Goal: Task Accomplishment & Management: Manage account settings

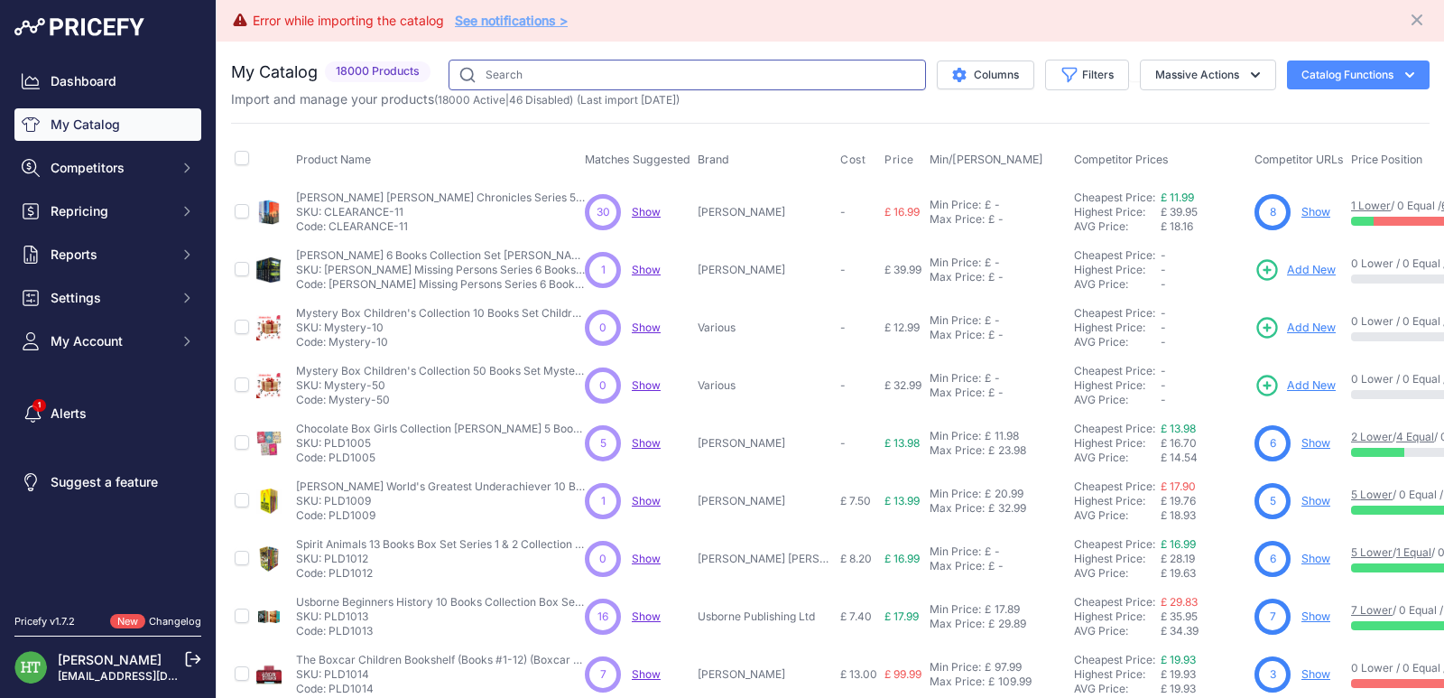
click at [699, 78] on input "text" at bounding box center [688, 75] width 478 height 31
paste input "Katie Kitamura"
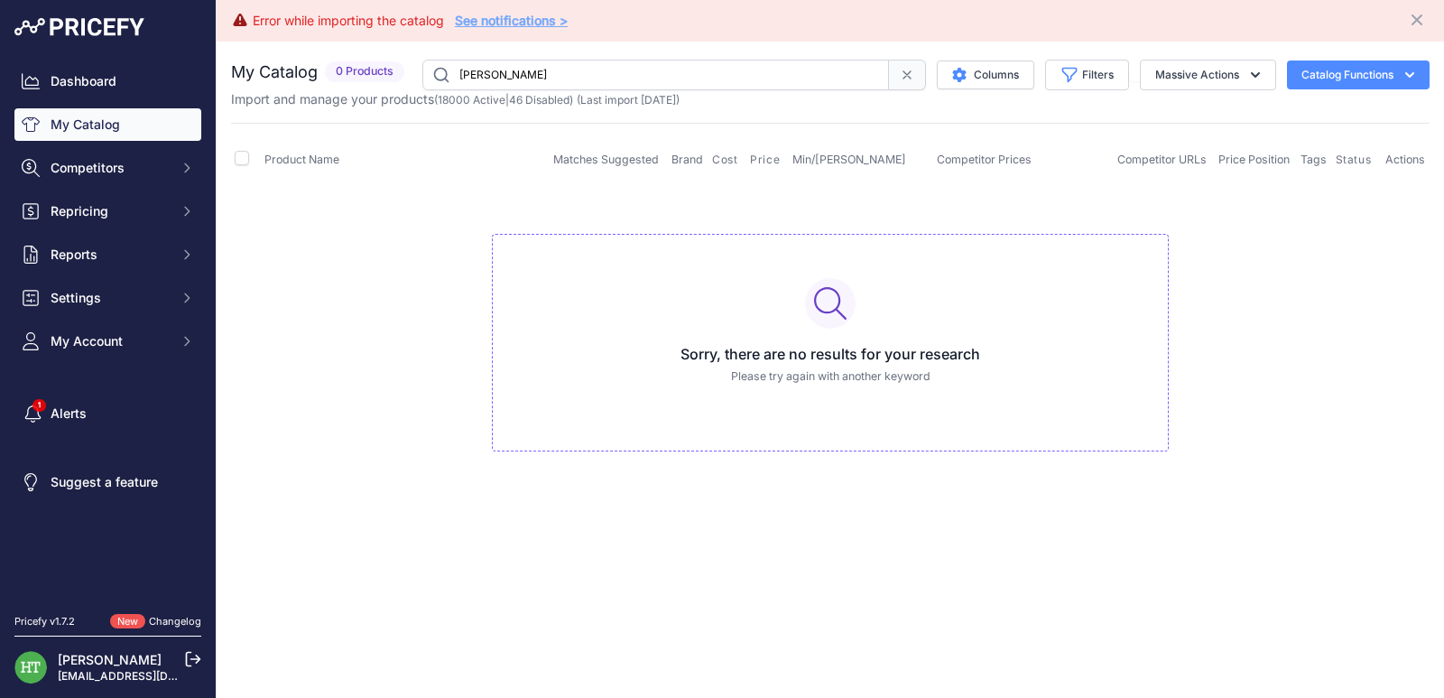
click at [670, 82] on input "Katie Kitamura" at bounding box center [655, 75] width 467 height 31
paste input "PLD18436"
click at [670, 82] on input "Katie PLD18436" at bounding box center [655, 75] width 467 height 31
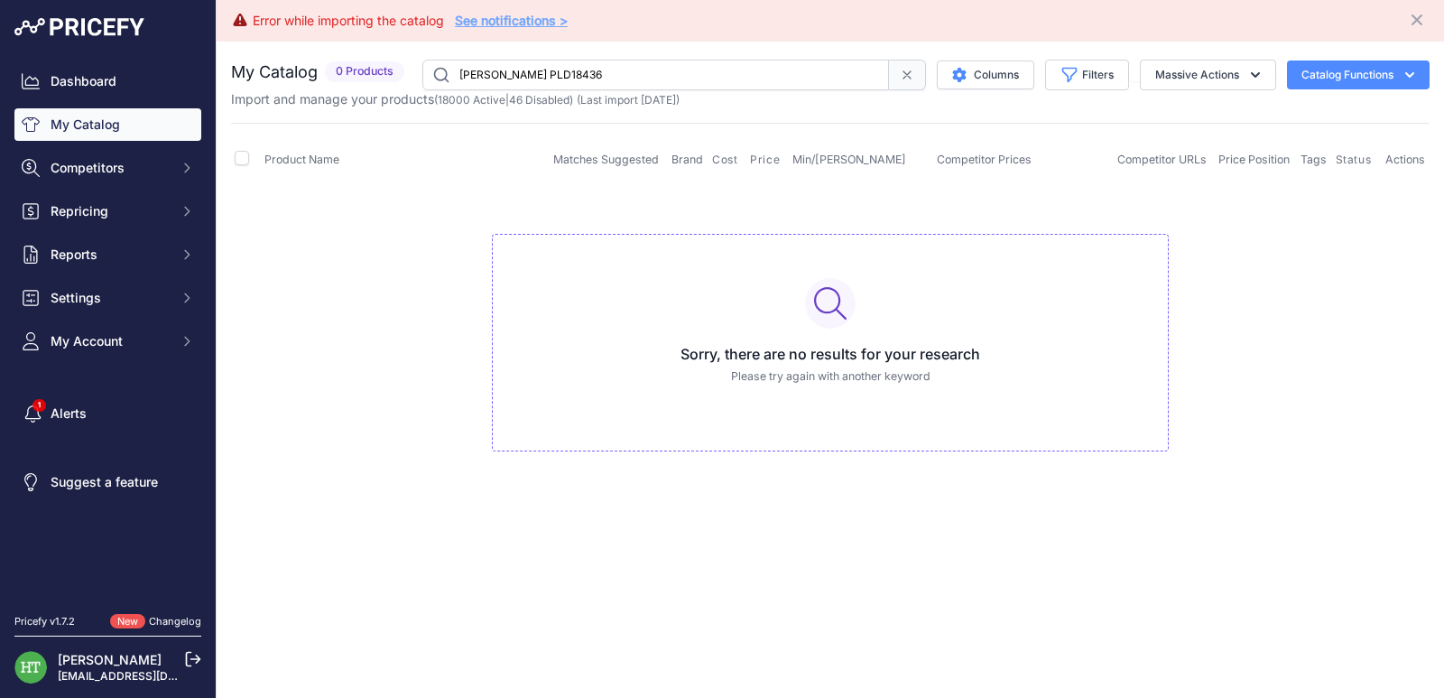
click at [670, 82] on input "Katie PLD18436" at bounding box center [655, 75] width 467 height 31
paste input "text"
type input "PLD18436"
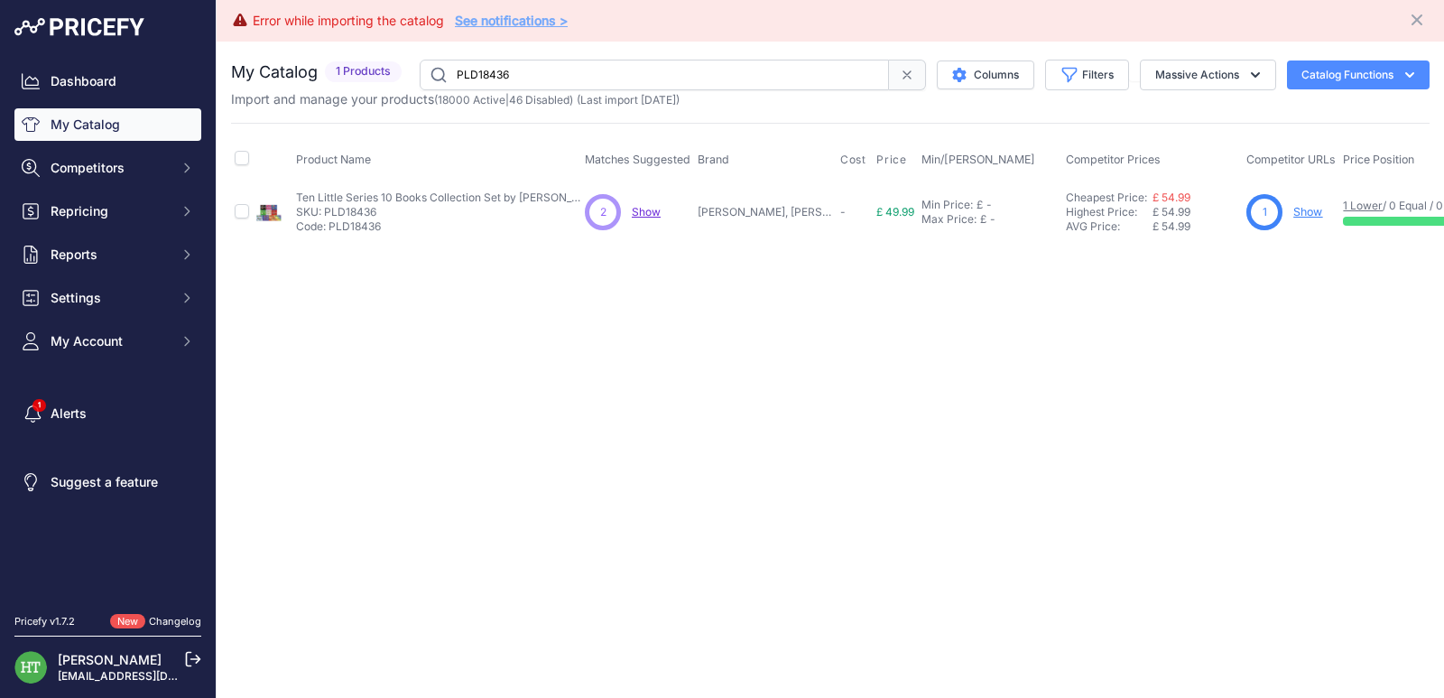
click at [1300, 214] on link "Show" at bounding box center [1308, 212] width 29 height 14
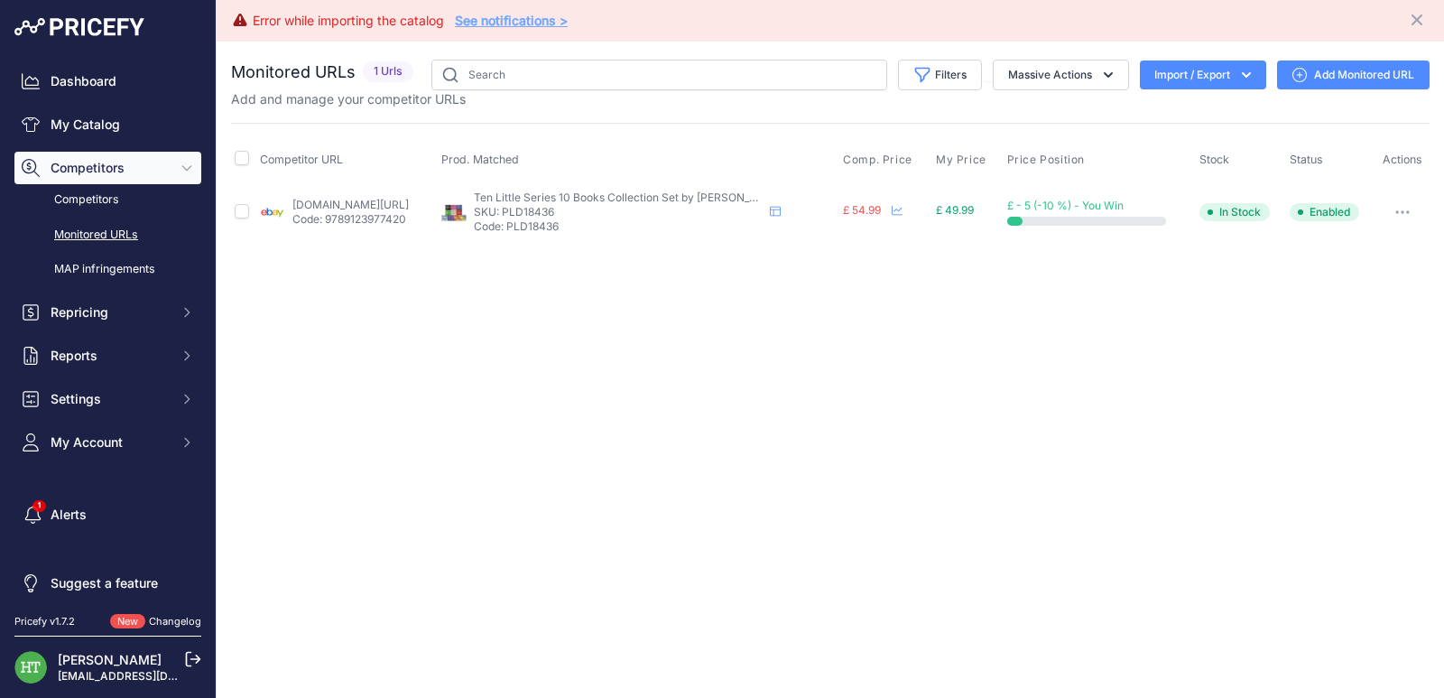
click at [1390, 211] on button "button" at bounding box center [1403, 212] width 36 height 25
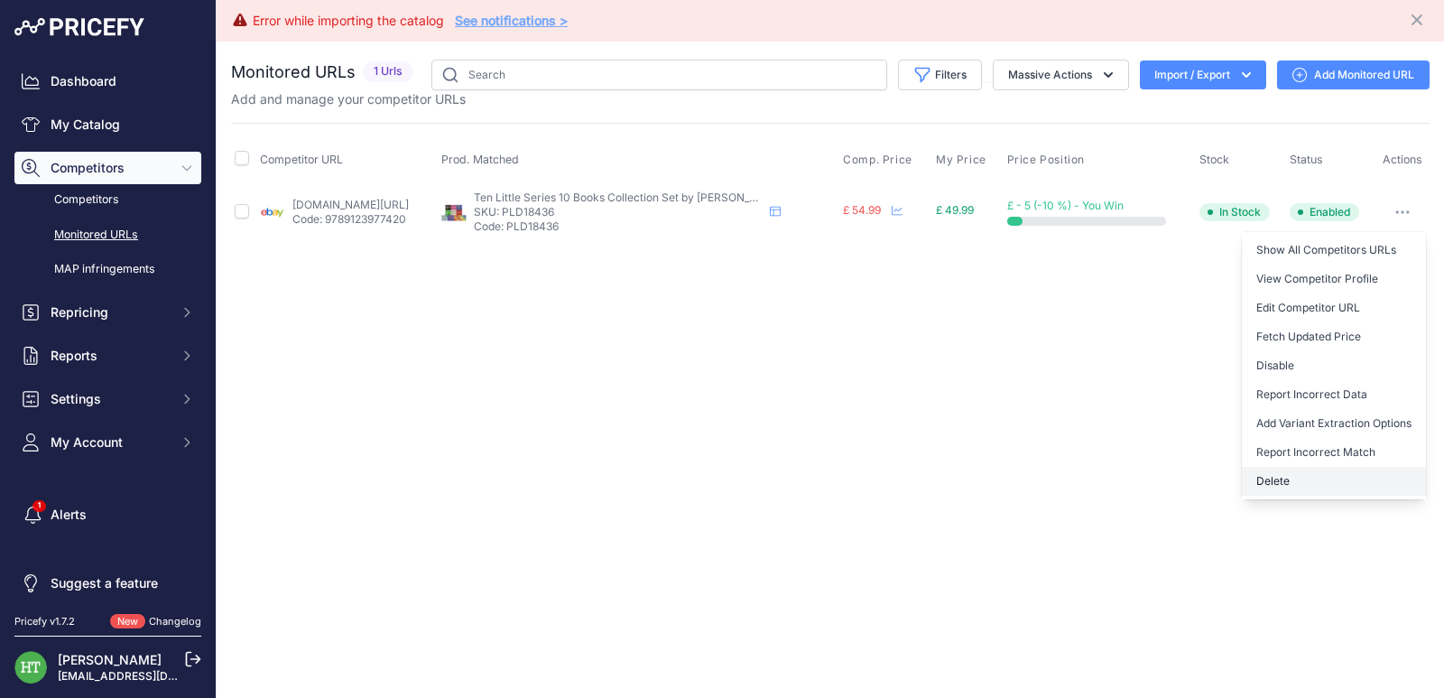
click at [1274, 492] on button "Delete" at bounding box center [1334, 481] width 184 height 29
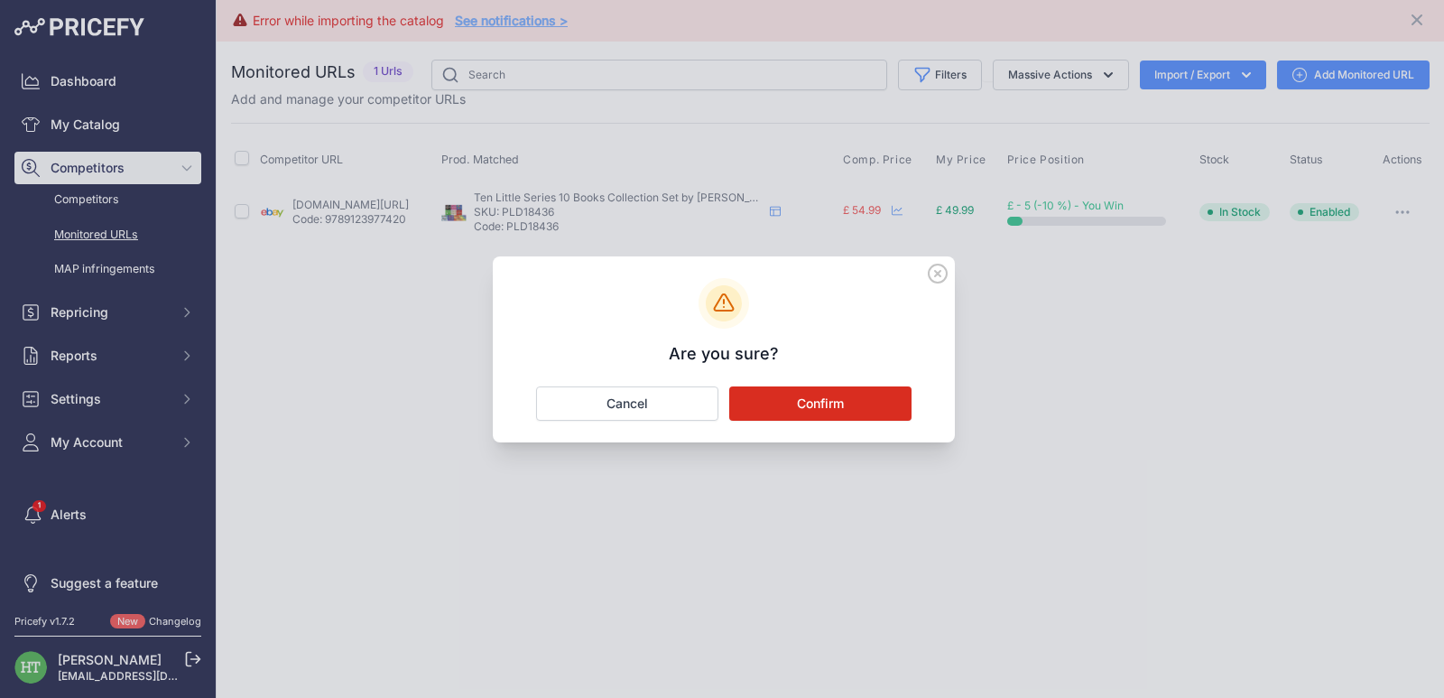
click at [820, 401] on button "Confirm" at bounding box center [820, 403] width 182 height 34
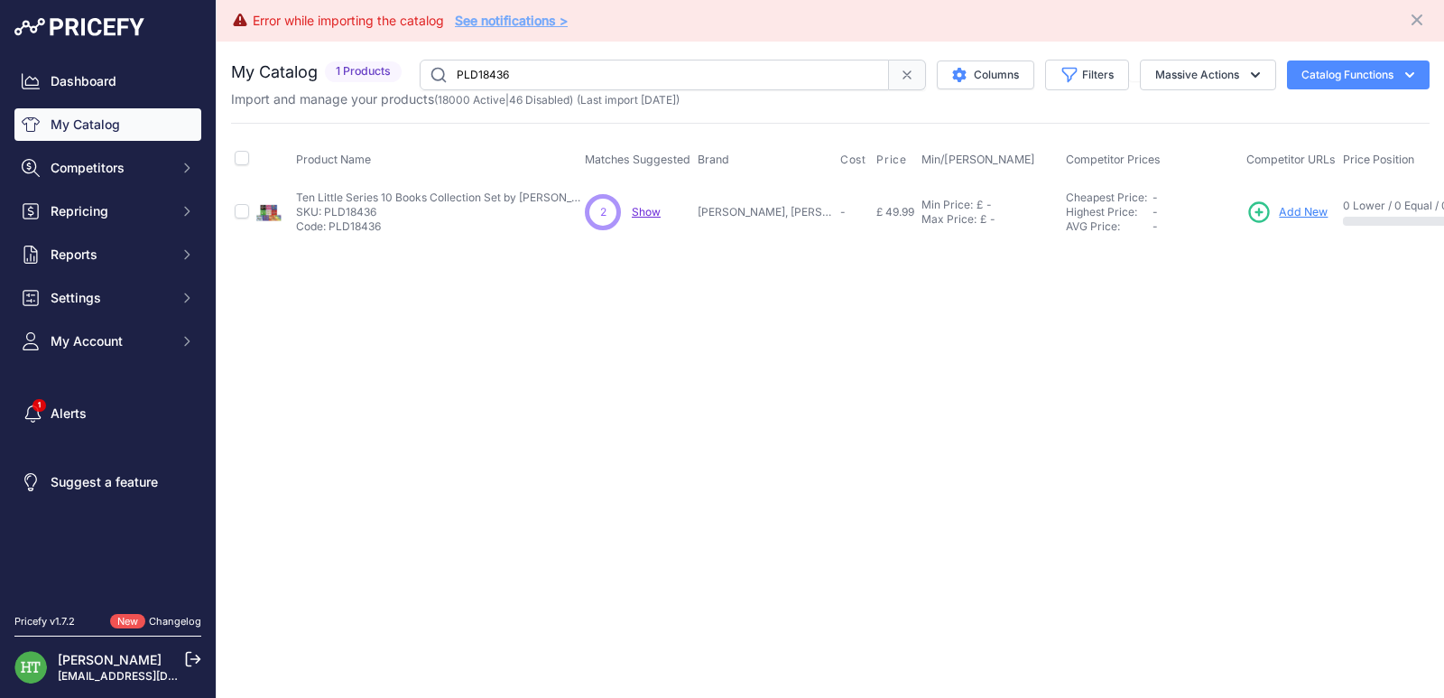
click at [635, 77] on input "PLD18436" at bounding box center [654, 75] width 469 height 31
paste input "[PERSON_NAME]"
type input "[PERSON_NAME]"
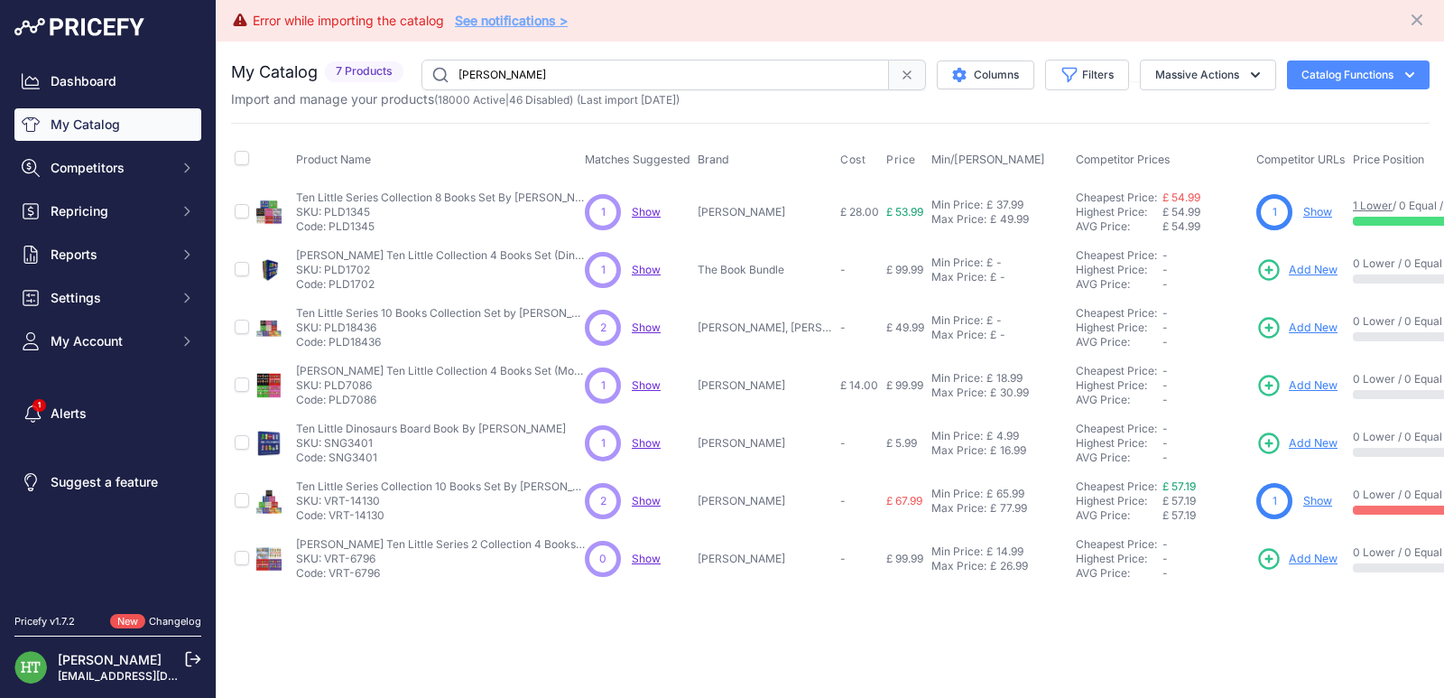
click at [1322, 211] on link "Show" at bounding box center [1318, 212] width 29 height 14
click at [1327, 501] on link "Show" at bounding box center [1318, 501] width 29 height 14
click at [1323, 211] on link "Show" at bounding box center [1318, 212] width 29 height 14
click at [1327, 210] on link "Show" at bounding box center [1318, 212] width 29 height 14
click at [1318, 494] on link "Show" at bounding box center [1318, 501] width 29 height 14
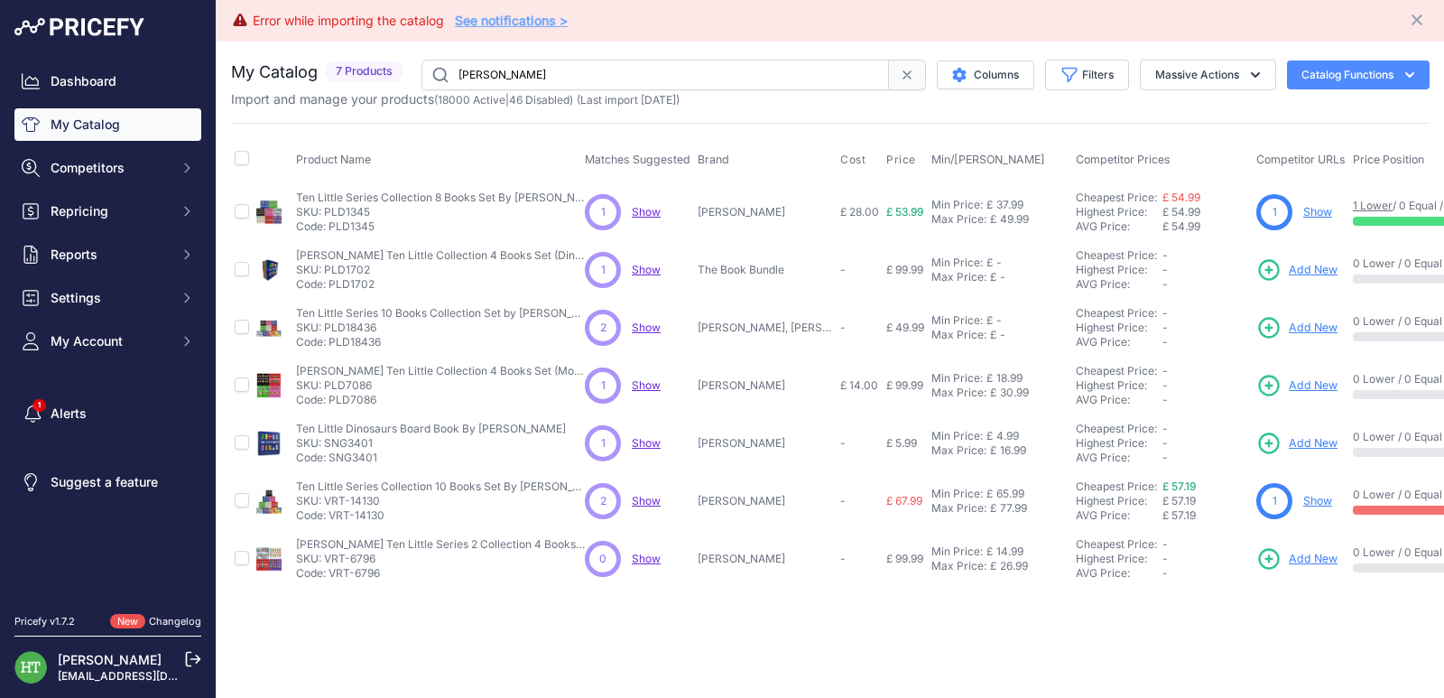
click at [543, 71] on input "[PERSON_NAME]" at bounding box center [656, 75] width 468 height 31
paste input "PLD15011"
type input "PLD15011"
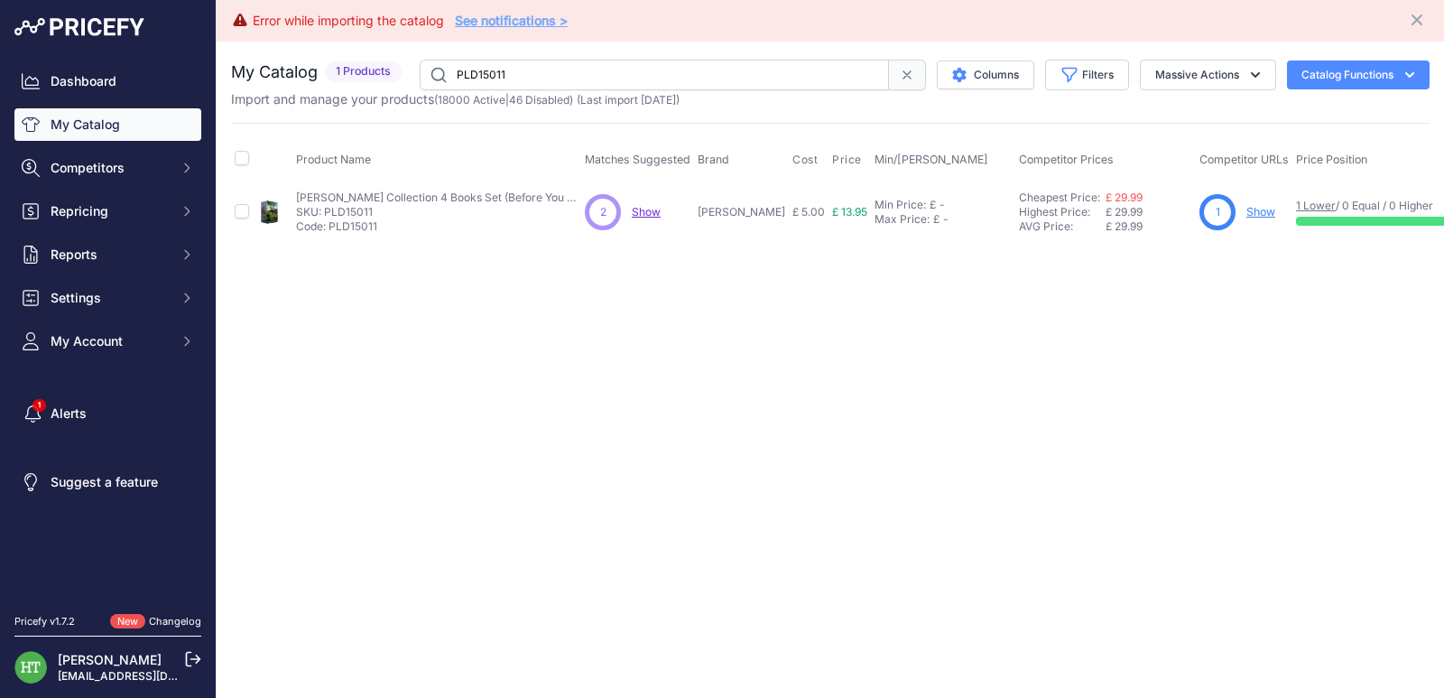
click at [1247, 209] on link "Show" at bounding box center [1261, 212] width 29 height 14
click at [1247, 210] on link "Show" at bounding box center [1261, 212] width 29 height 14
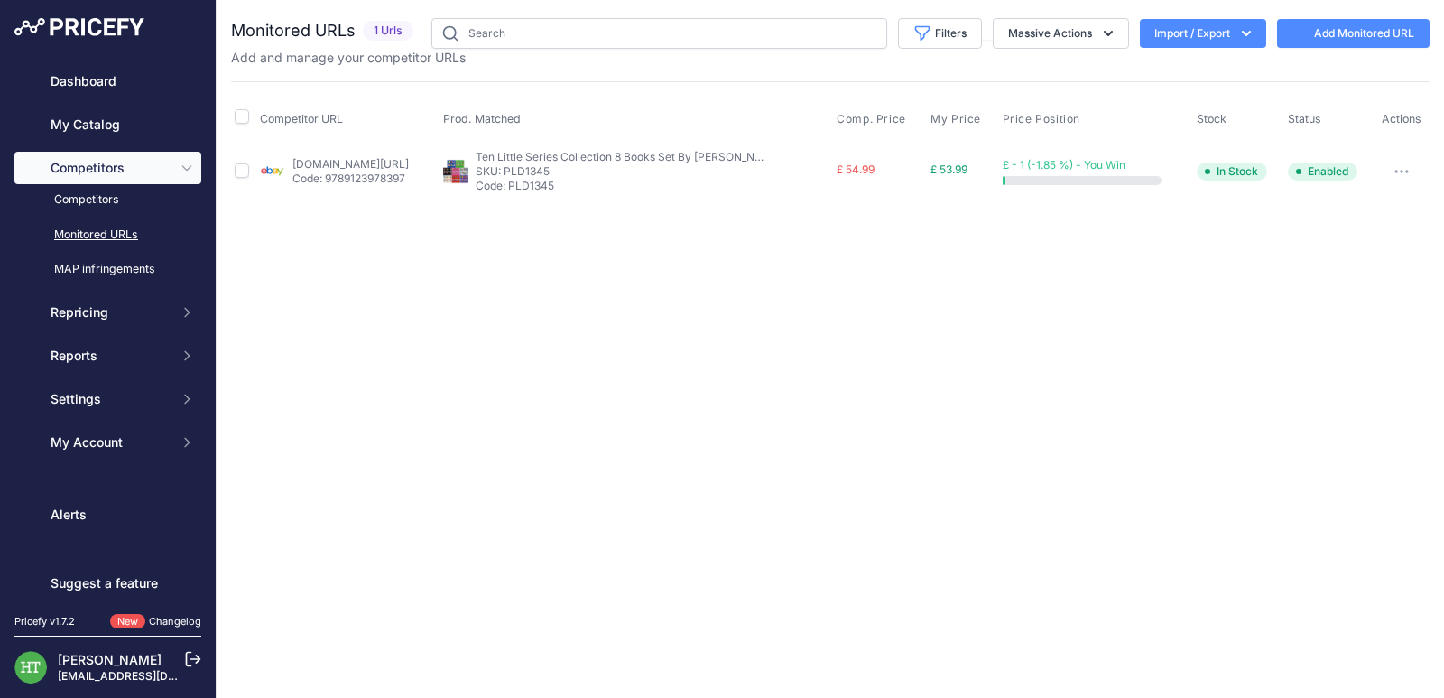
click at [1419, 172] on button "button" at bounding box center [1402, 171] width 36 height 25
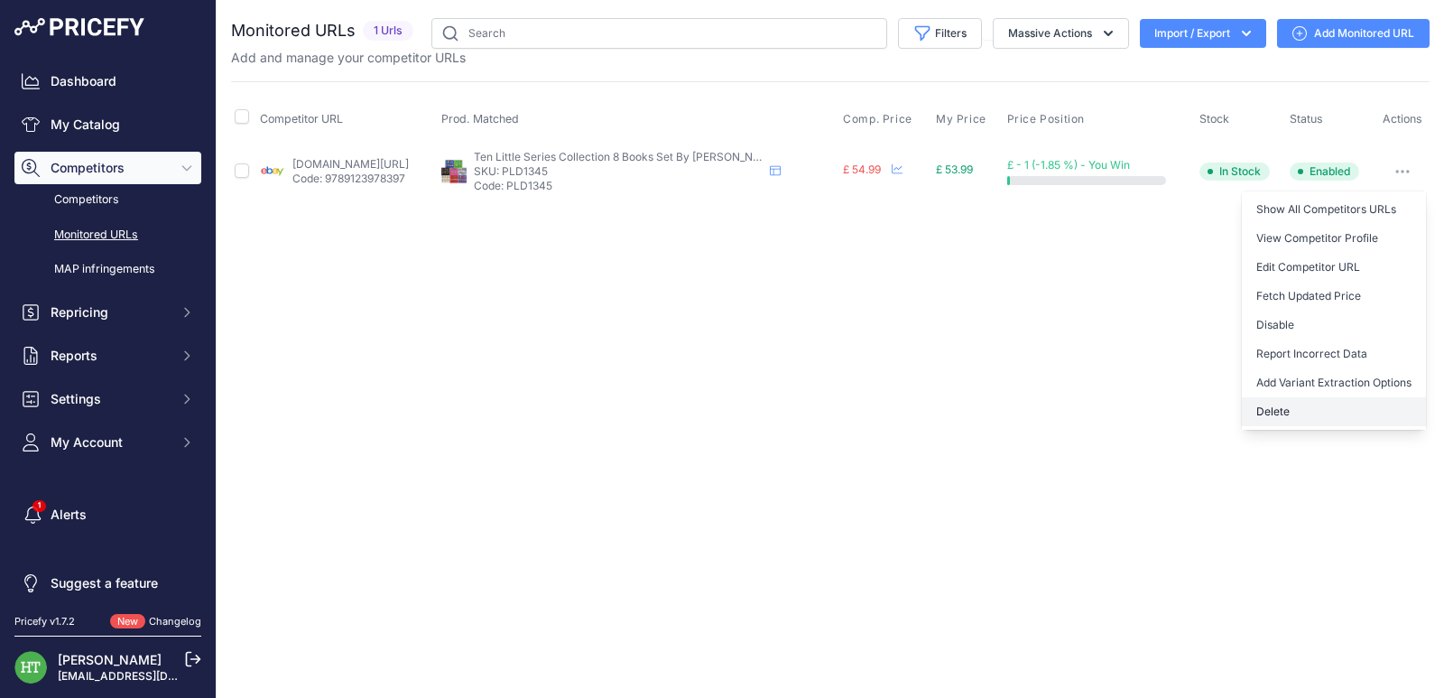
click at [1285, 407] on button "Delete" at bounding box center [1334, 411] width 184 height 29
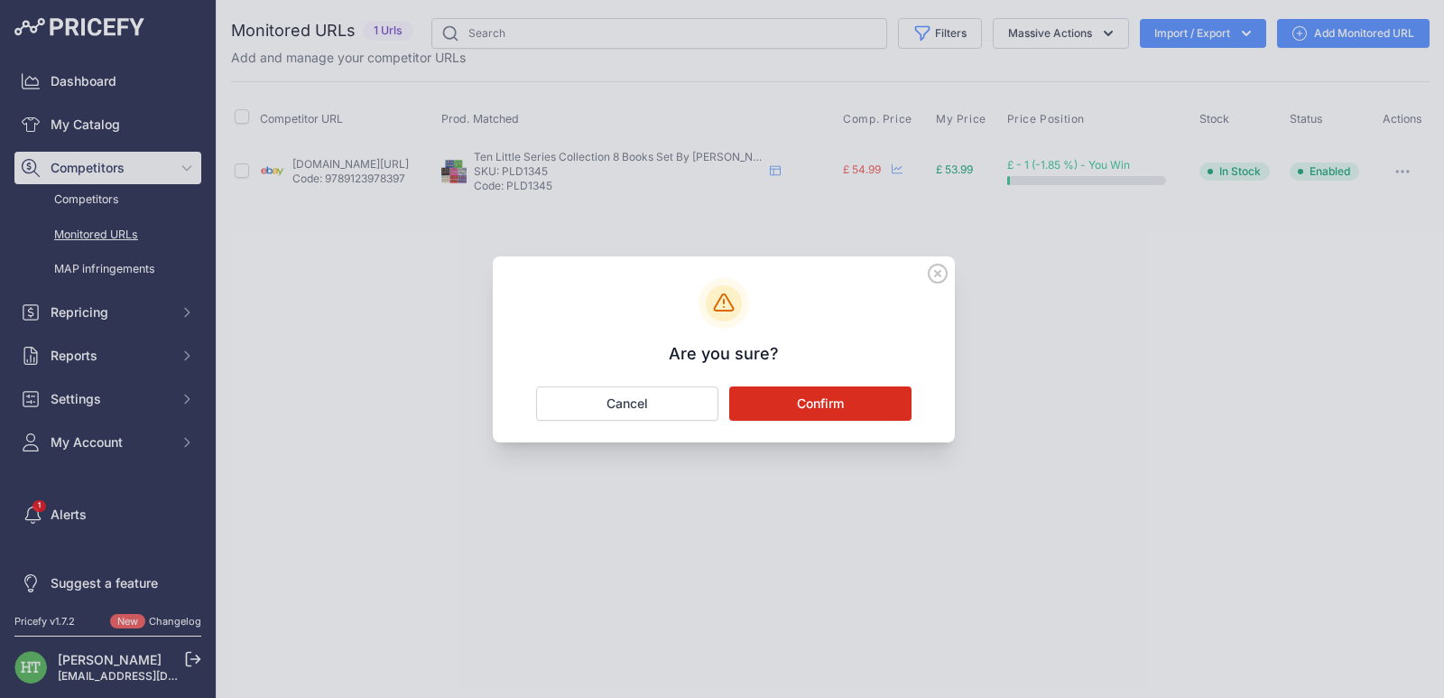
click at [864, 417] on button "Confirm" at bounding box center [820, 403] width 182 height 34
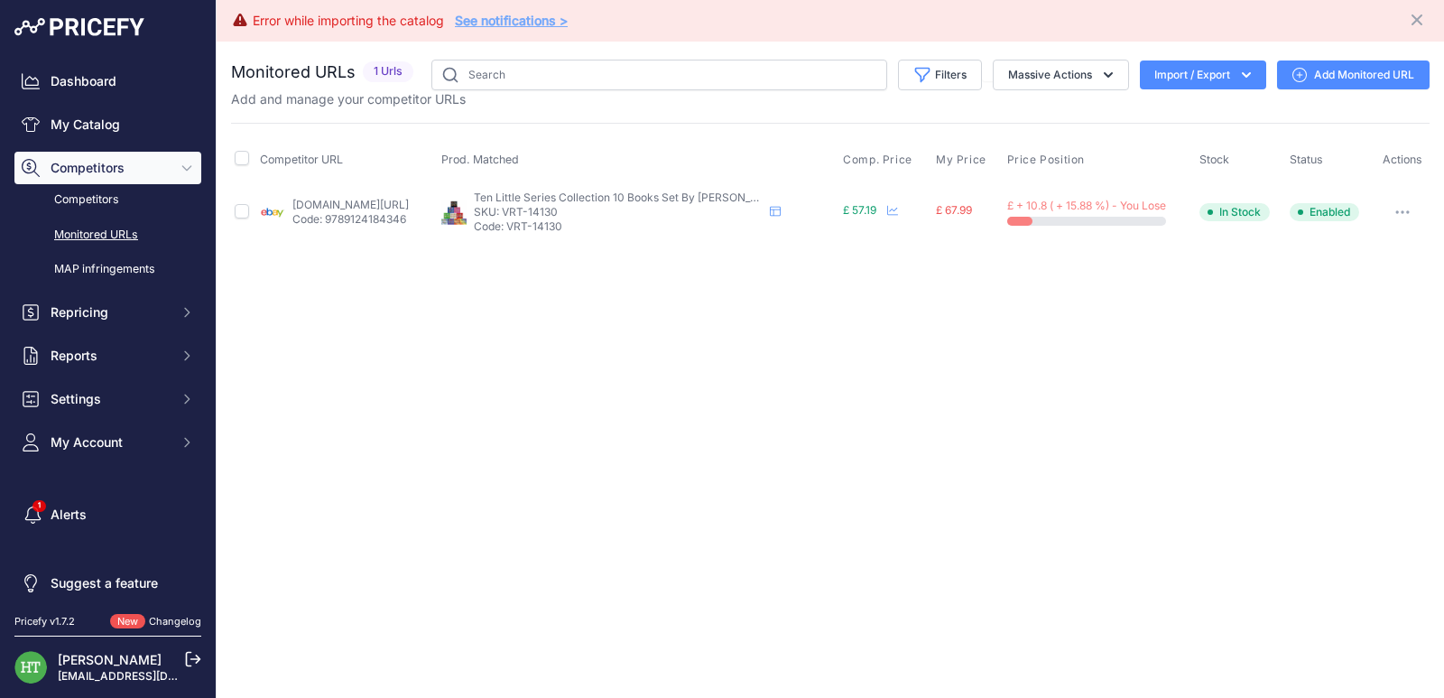
click at [1406, 214] on button "button" at bounding box center [1403, 212] width 36 height 25
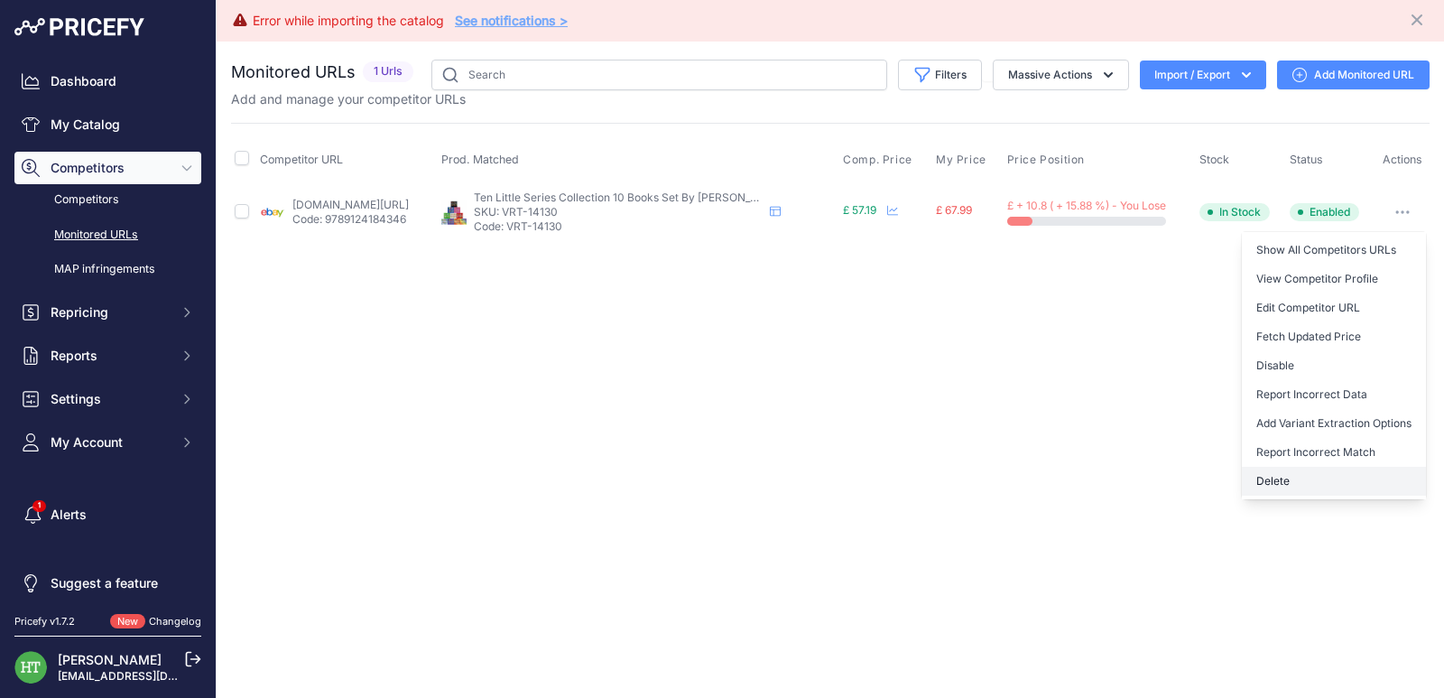
click at [1294, 488] on button "Delete" at bounding box center [1334, 481] width 184 height 29
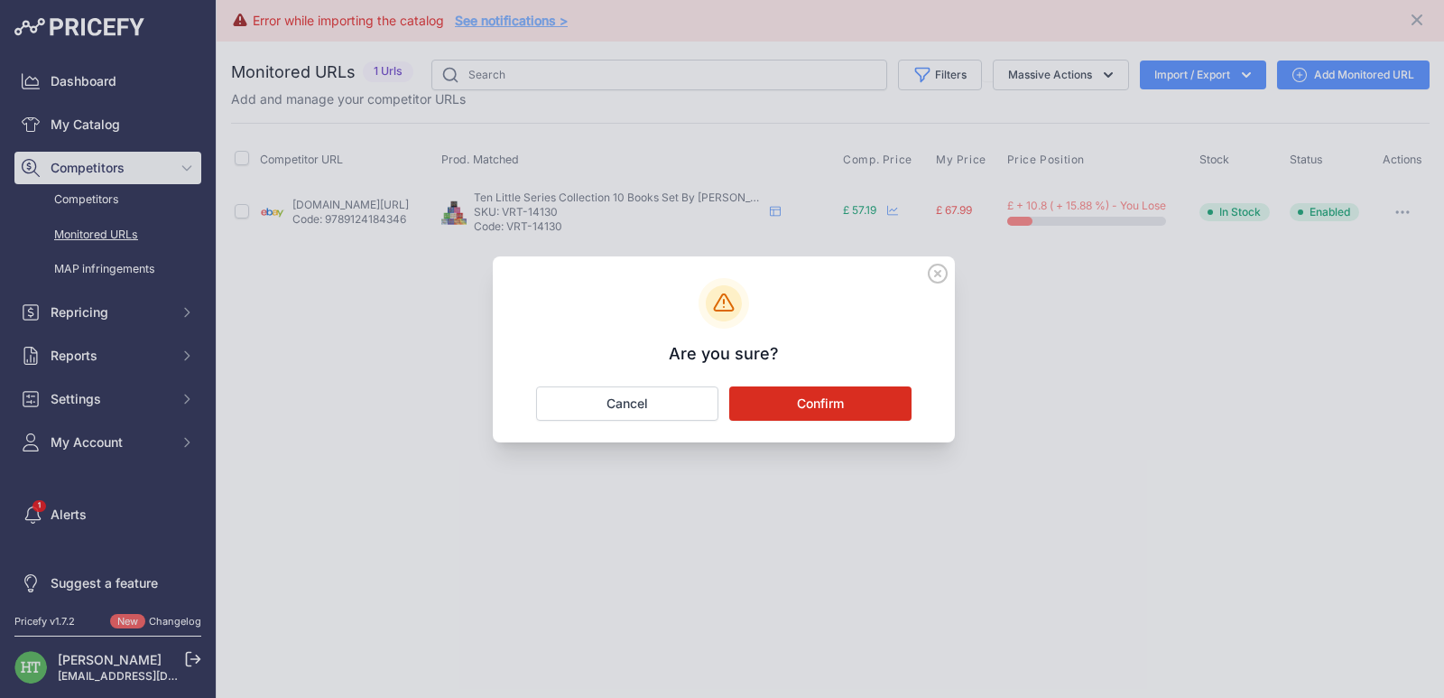
click at [842, 405] on button "Confirm" at bounding box center [820, 403] width 182 height 34
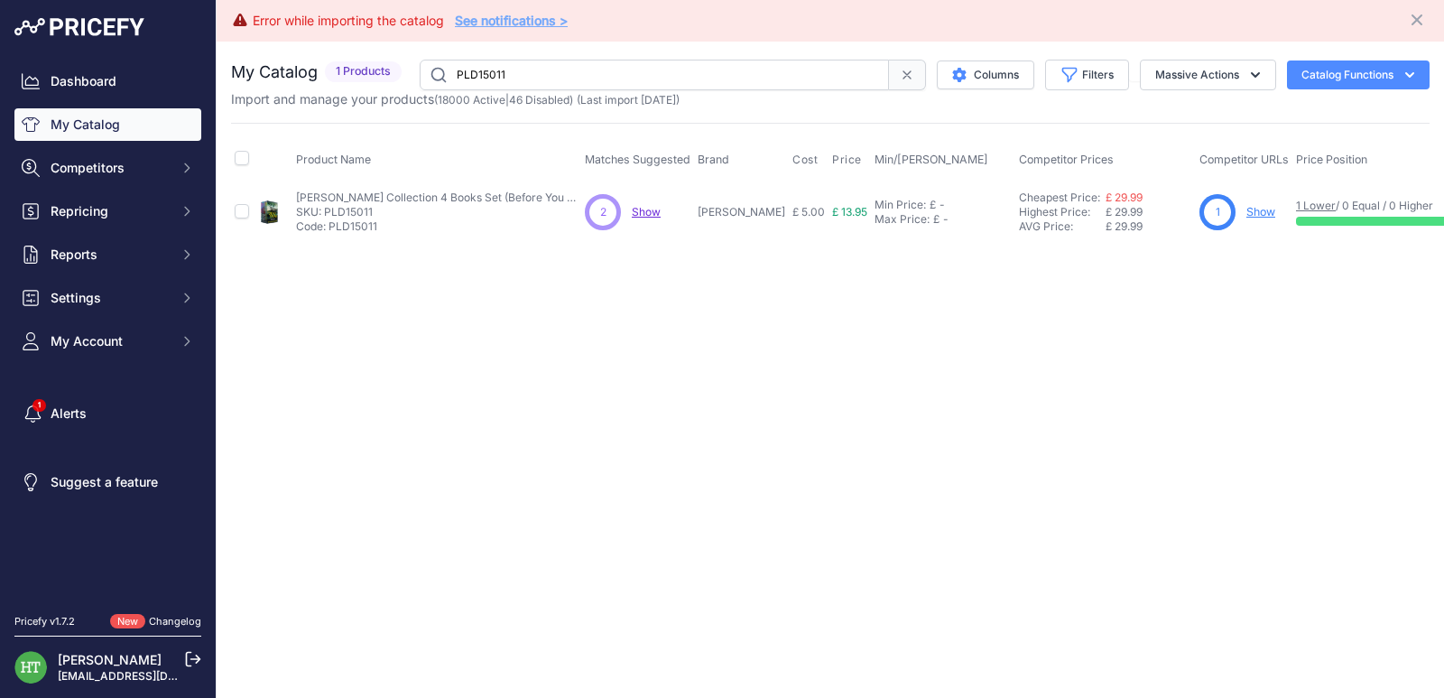
click at [1247, 211] on link "Show" at bounding box center [1261, 212] width 29 height 14
click at [626, 78] on input "PLD15011" at bounding box center [654, 75] width 469 height 31
paste input "[PERSON_NAME]"
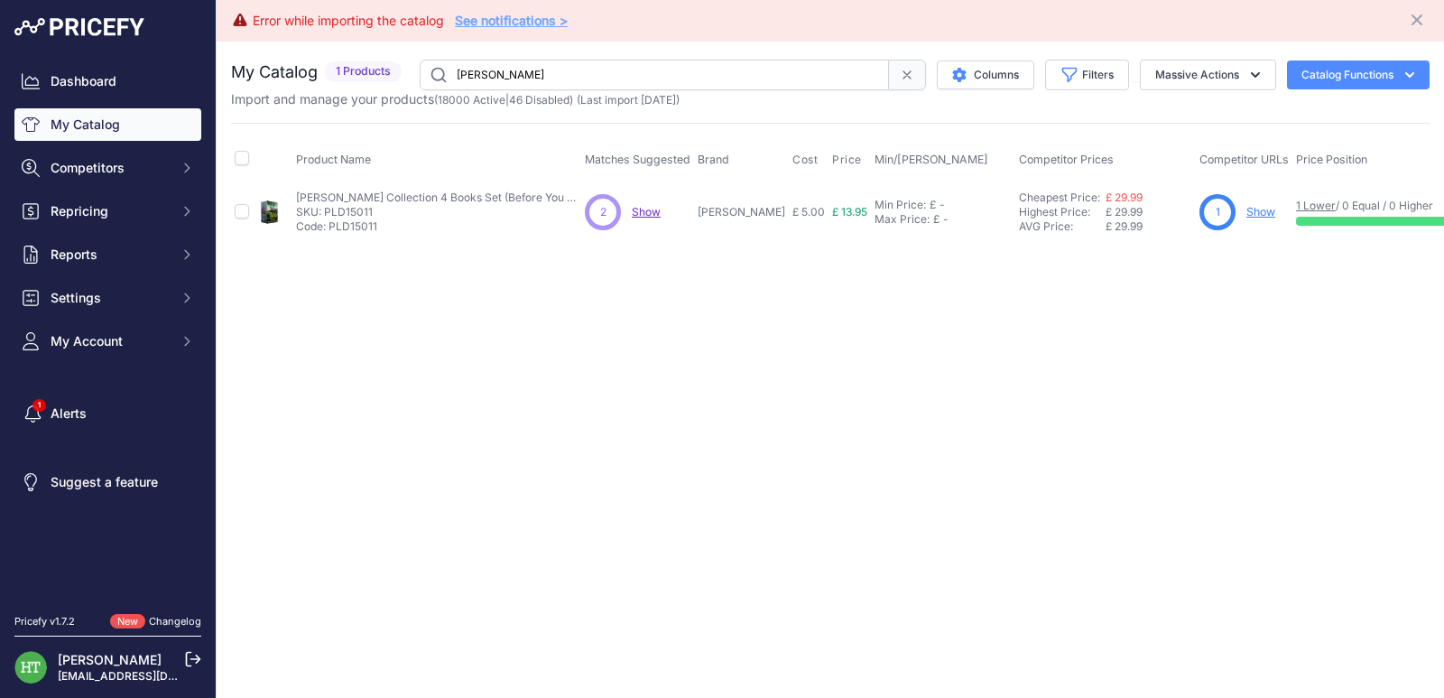
type input "[PERSON_NAME]"
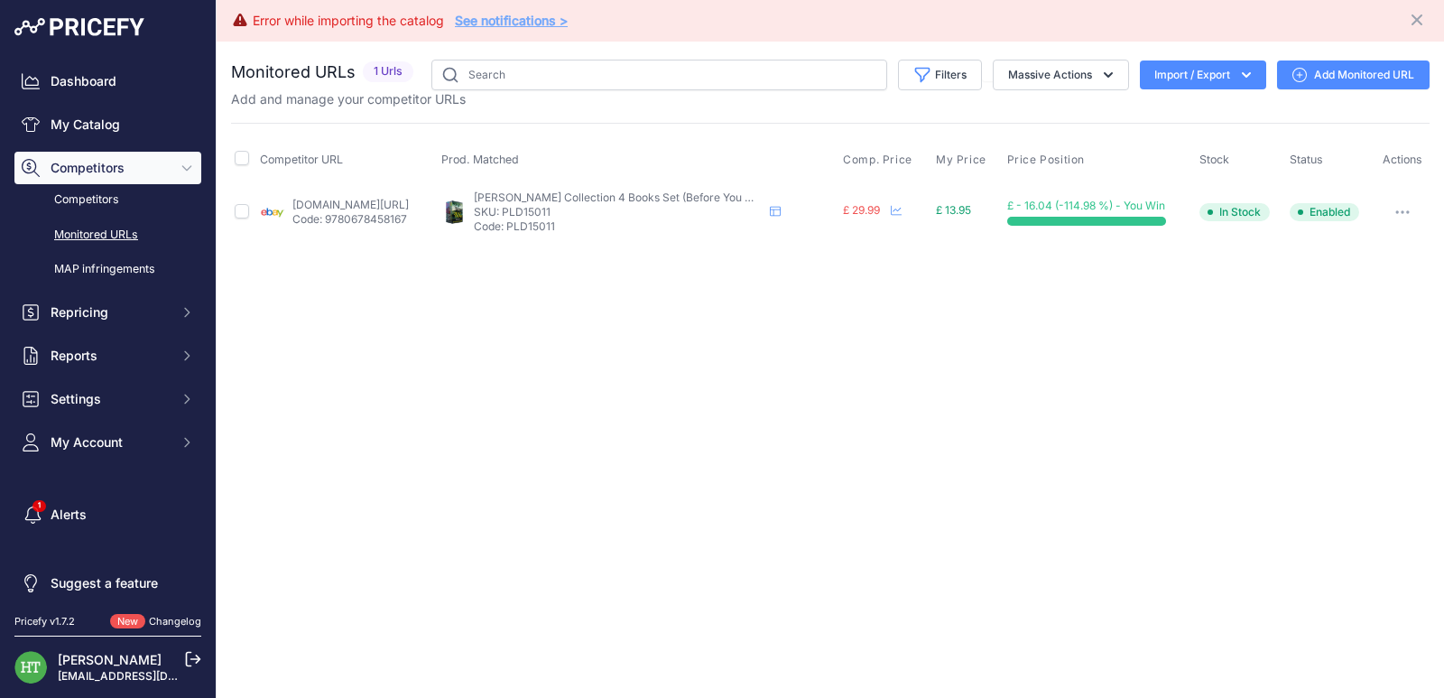
click at [1423, 205] on div at bounding box center [1402, 212] width 47 height 25
click at [1411, 215] on button "button" at bounding box center [1403, 212] width 36 height 25
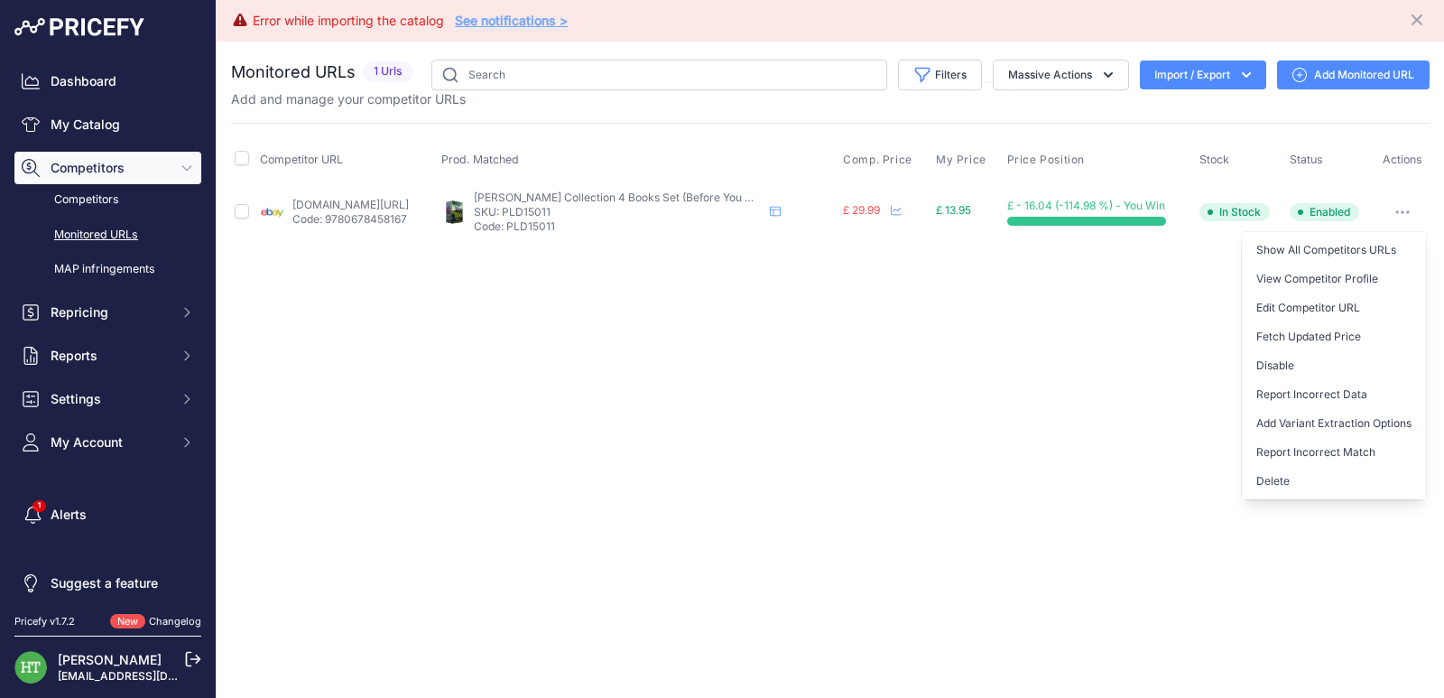
click at [1285, 487] on button "Delete" at bounding box center [1334, 481] width 184 height 29
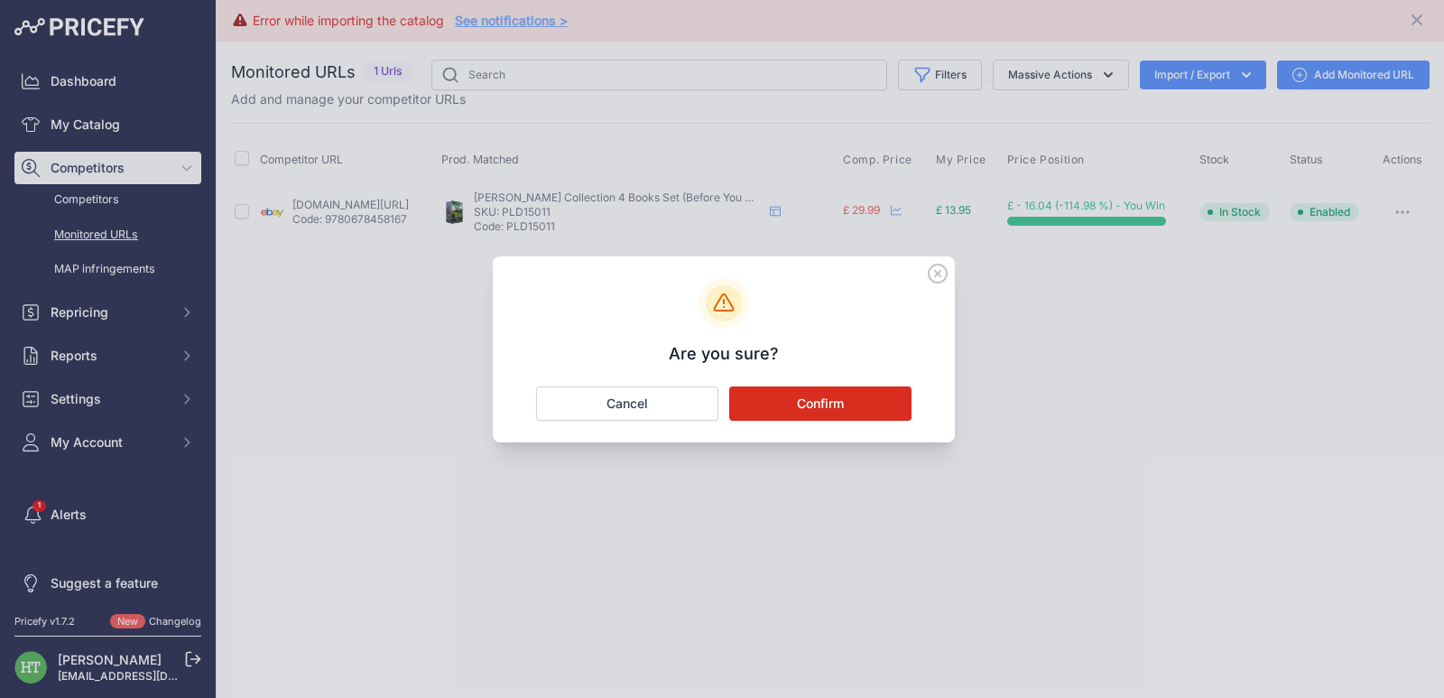
click at [832, 394] on button "Confirm" at bounding box center [820, 403] width 182 height 34
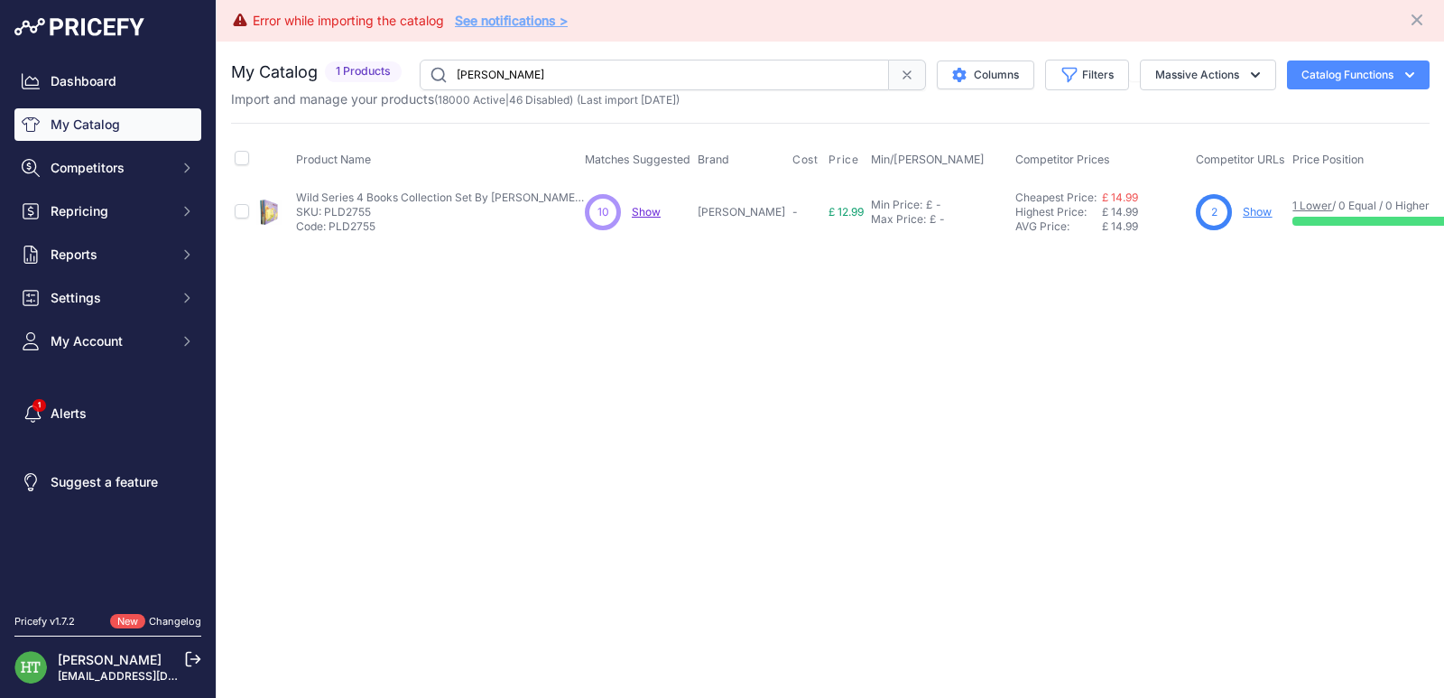
click at [1263, 208] on link "Show" at bounding box center [1257, 212] width 29 height 14
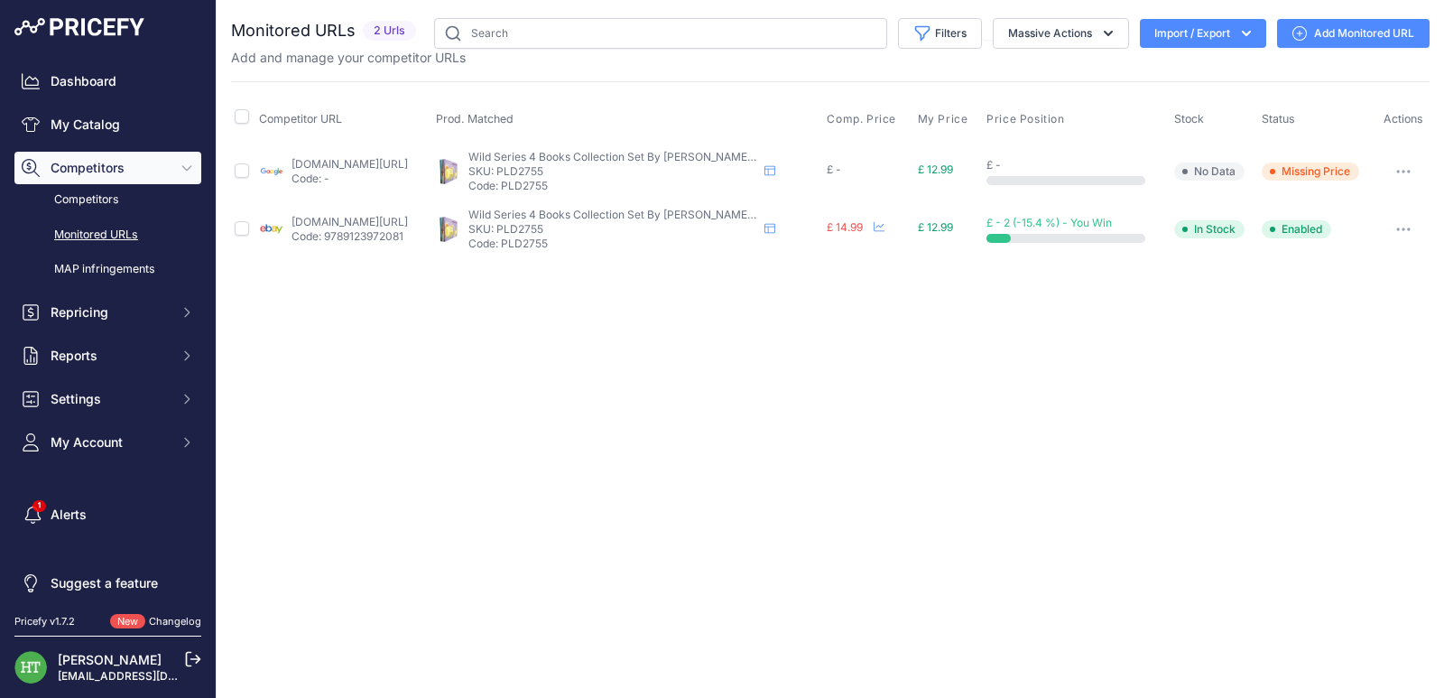
drag, startPoint x: 1404, startPoint y: 171, endPoint x: 1314, endPoint y: 266, distance: 130.9
click at [1405, 172] on icon "button" at bounding box center [1404, 172] width 2 height 2
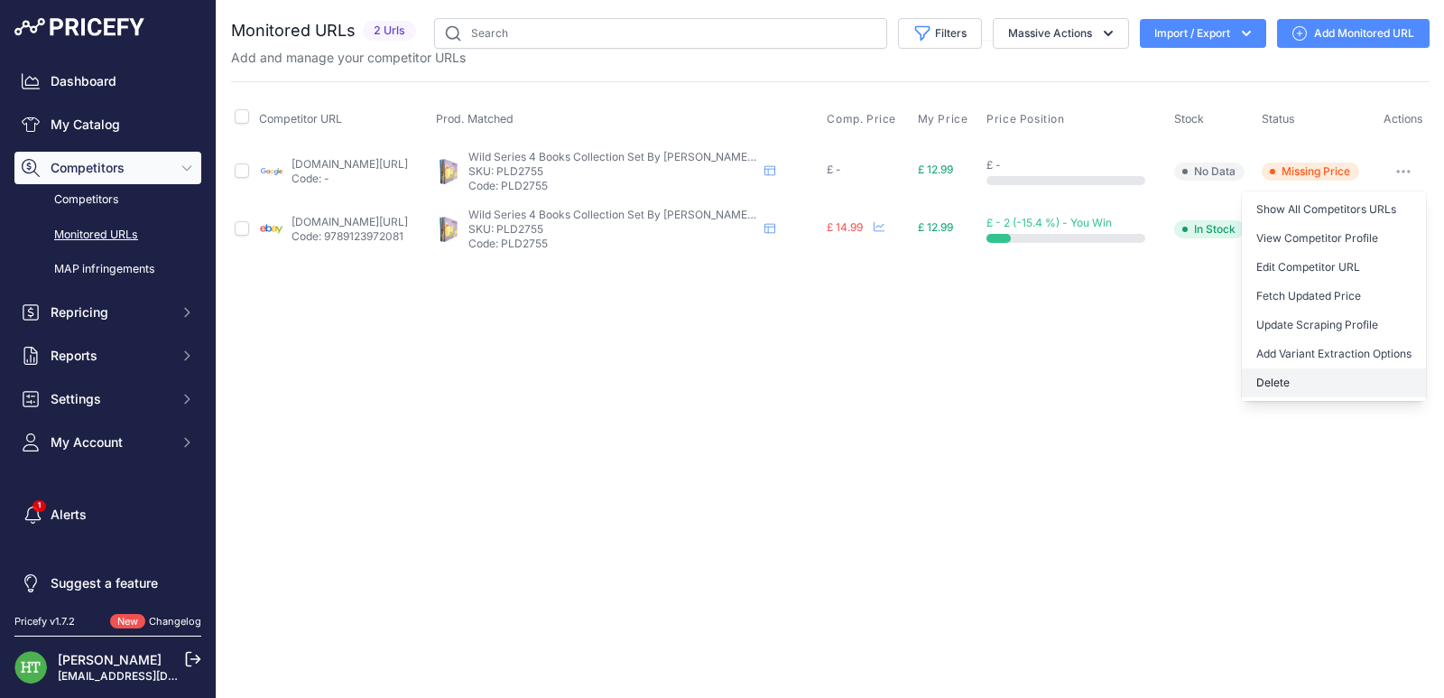
click at [1296, 385] on button "Delete" at bounding box center [1334, 382] width 184 height 29
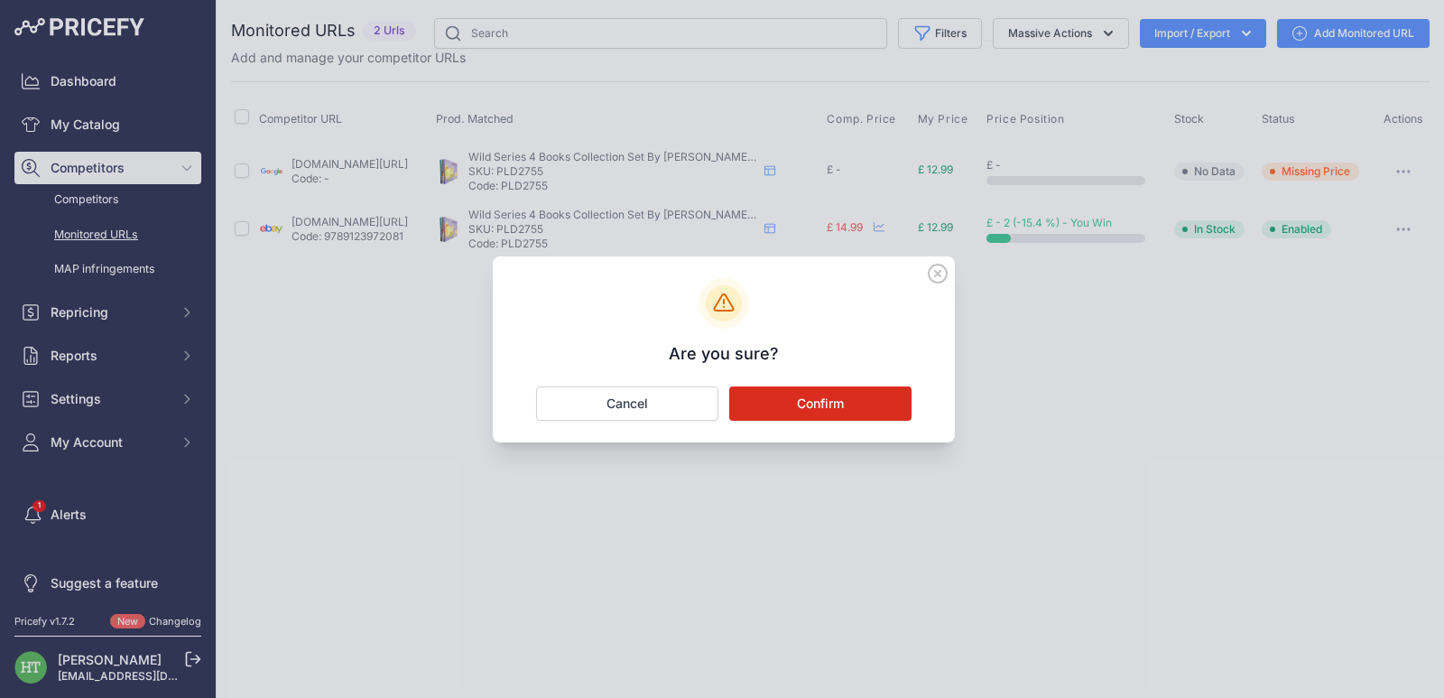
click at [871, 408] on button "Confirm" at bounding box center [820, 403] width 182 height 34
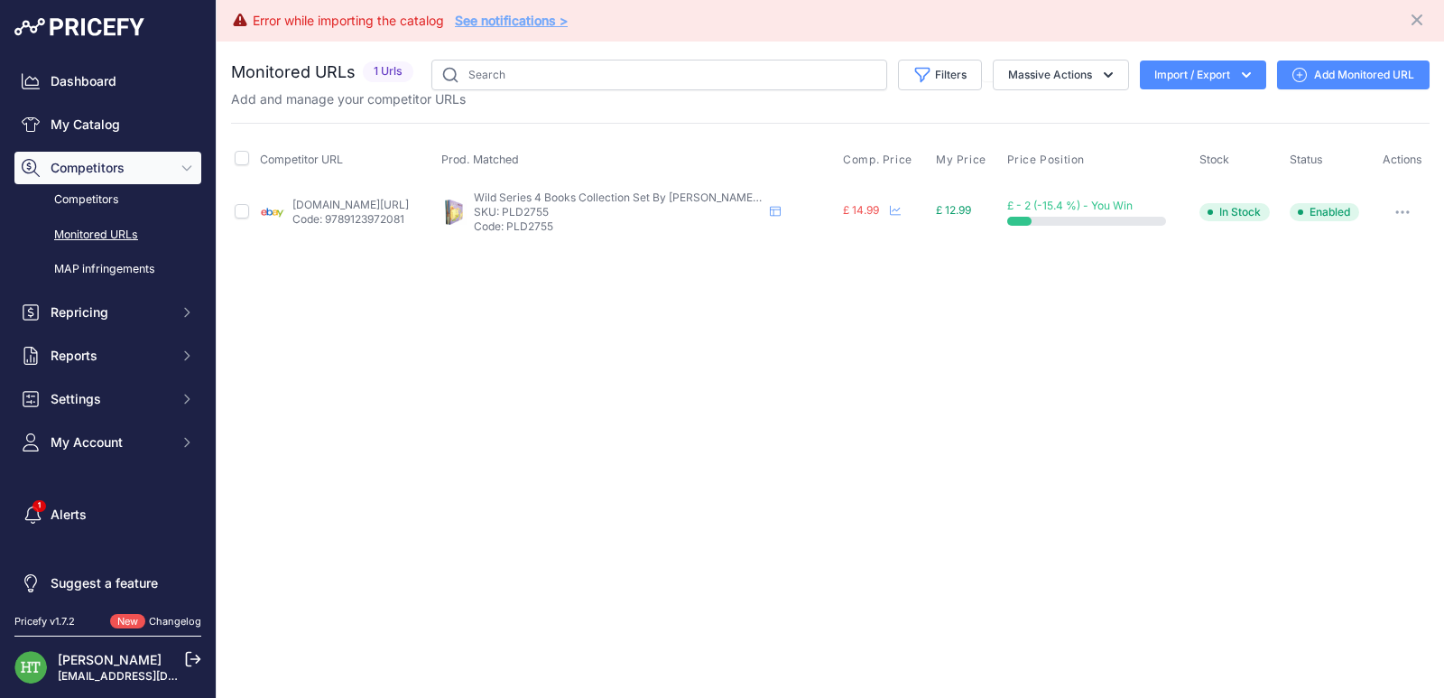
click at [1407, 216] on button "button" at bounding box center [1403, 212] width 36 height 25
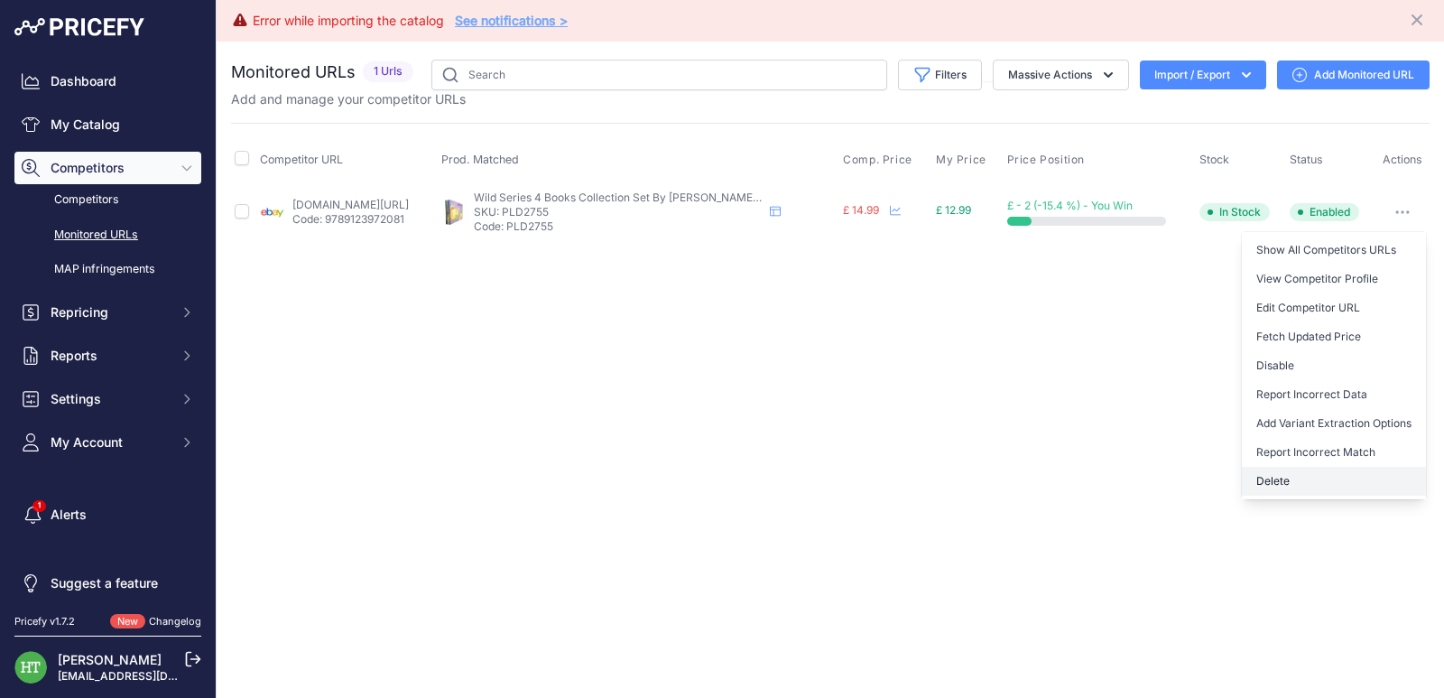
click at [1277, 490] on button "Delete" at bounding box center [1334, 481] width 184 height 29
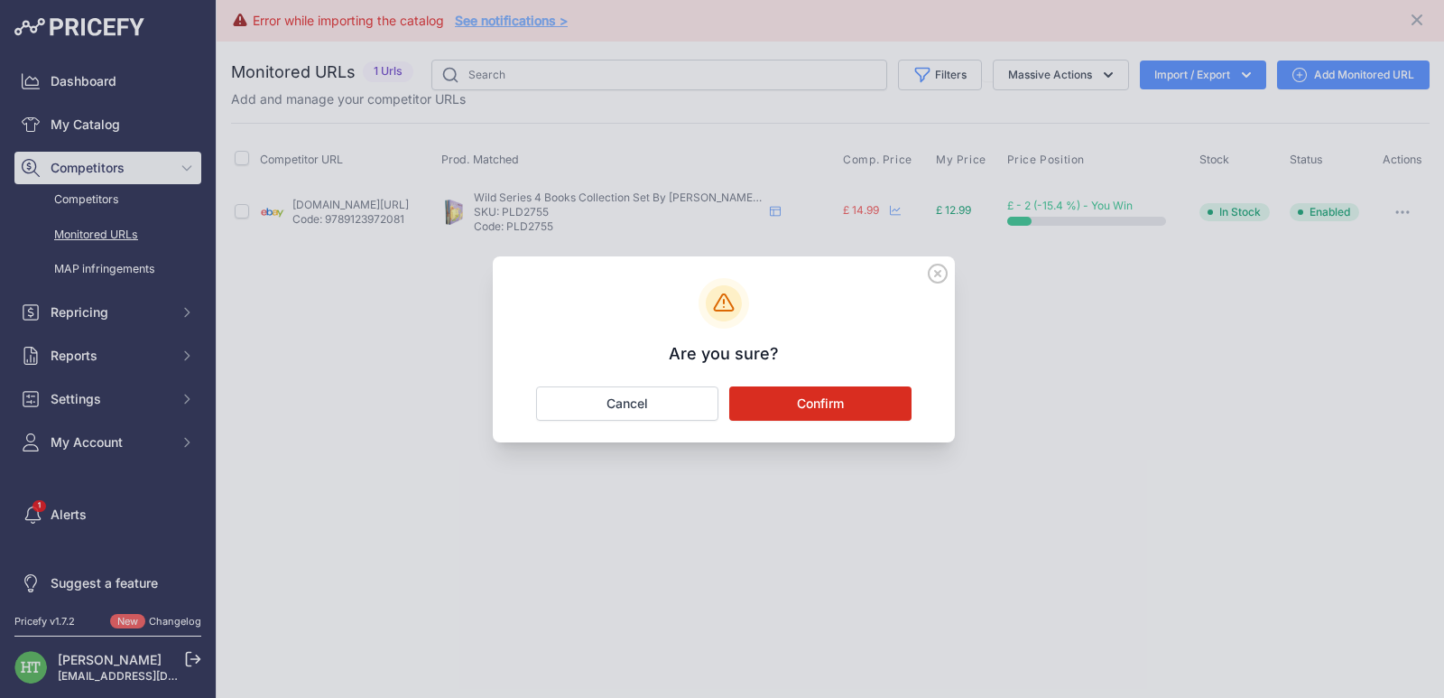
click at [822, 400] on button "Confirm" at bounding box center [820, 403] width 182 height 34
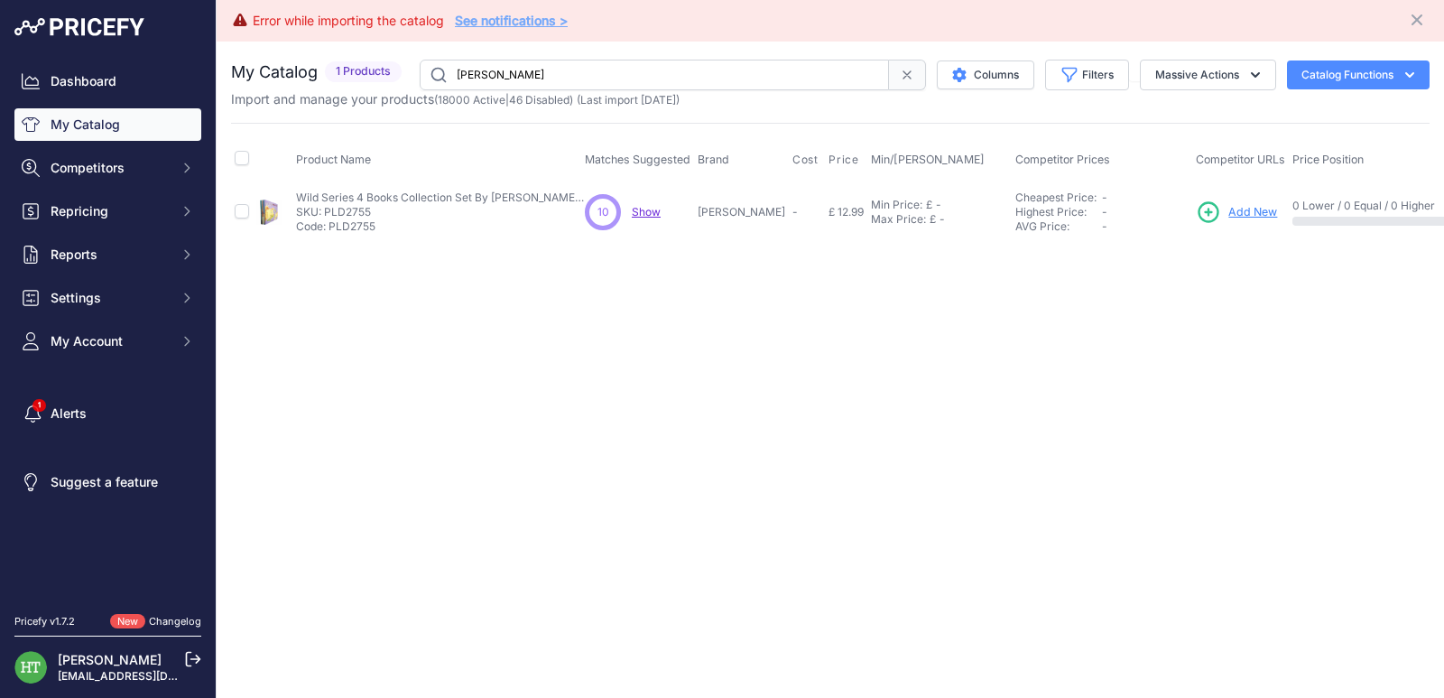
click at [698, 82] on input "[PERSON_NAME]" at bounding box center [654, 75] width 469 height 31
paste input "PLD2755"
click at [818, 61] on input "PLD2755" at bounding box center [654, 75] width 469 height 31
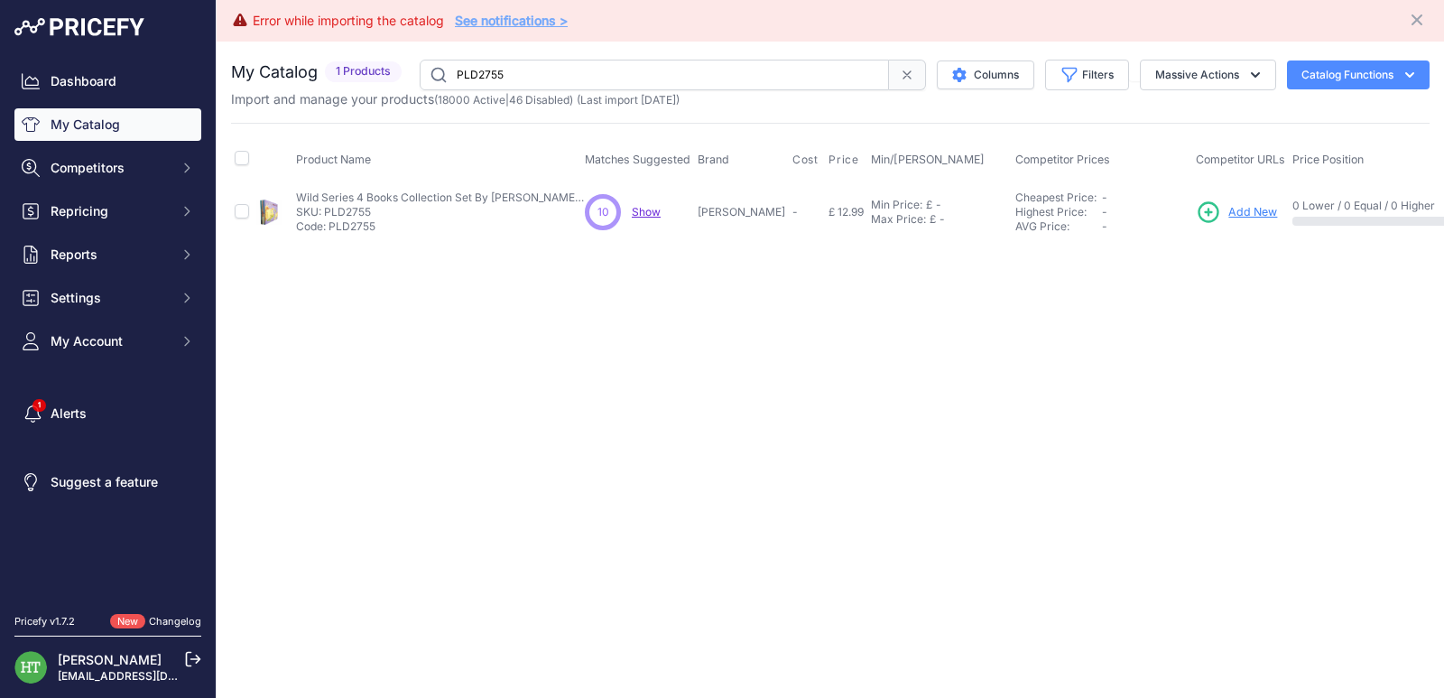
click at [818, 61] on input "PLD2755" at bounding box center [654, 75] width 469 height 31
paste input "Metazoa"
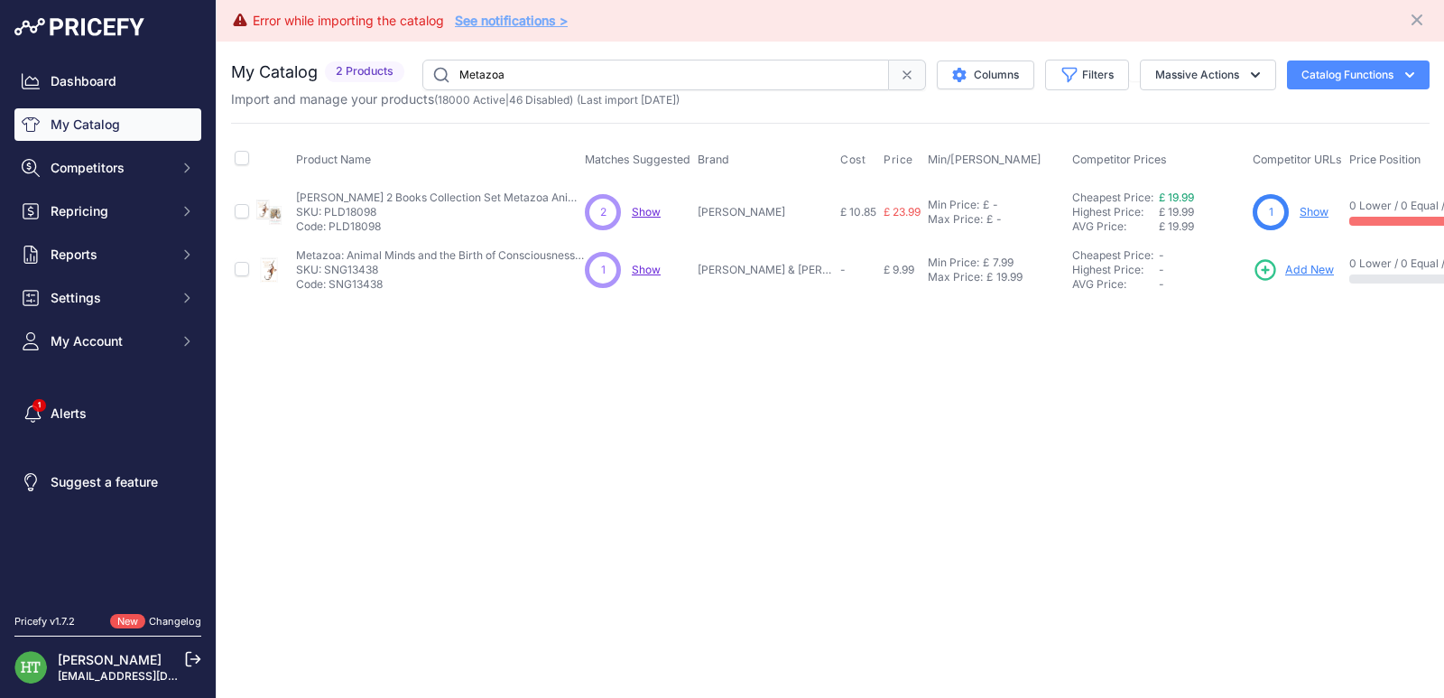
click at [742, 68] on input "Metazoa" at bounding box center [655, 75] width 467 height 31
paste input "[PERSON_NAME]"
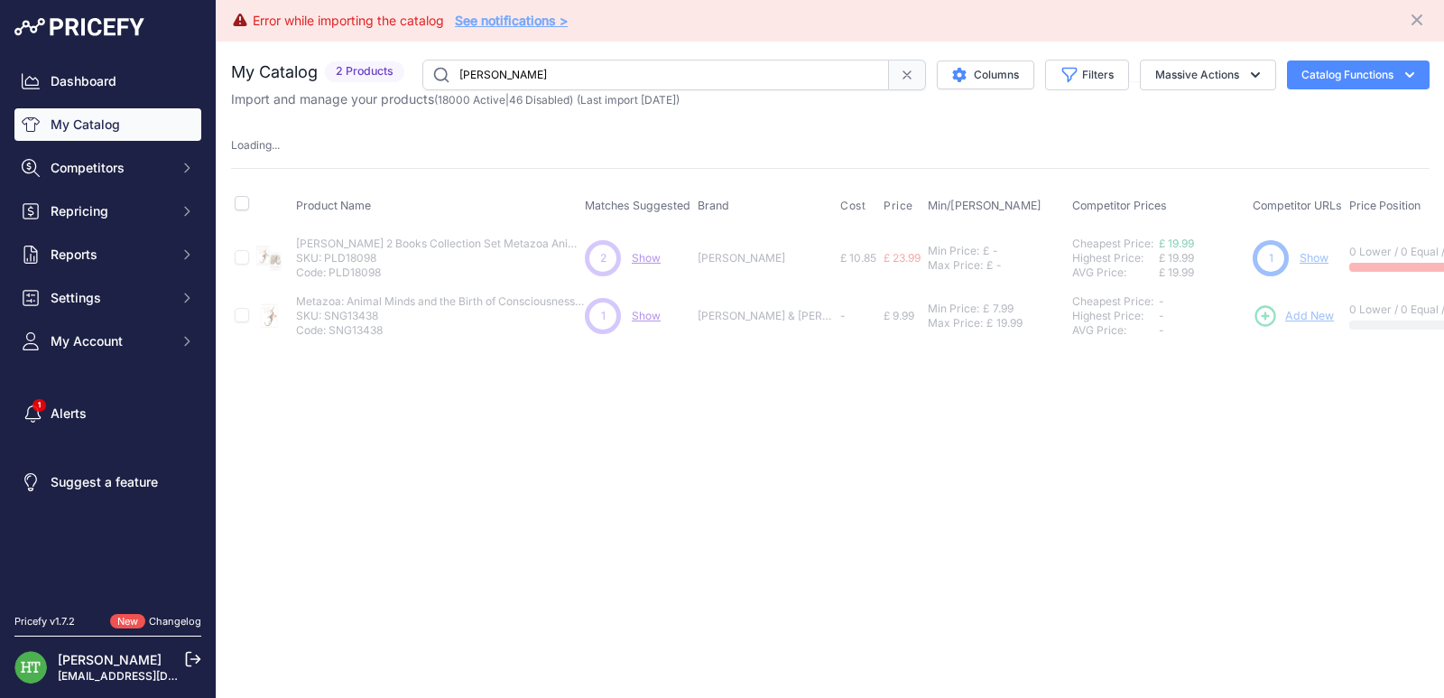
click at [1300, 258] on link "Show" at bounding box center [1314, 258] width 29 height 14
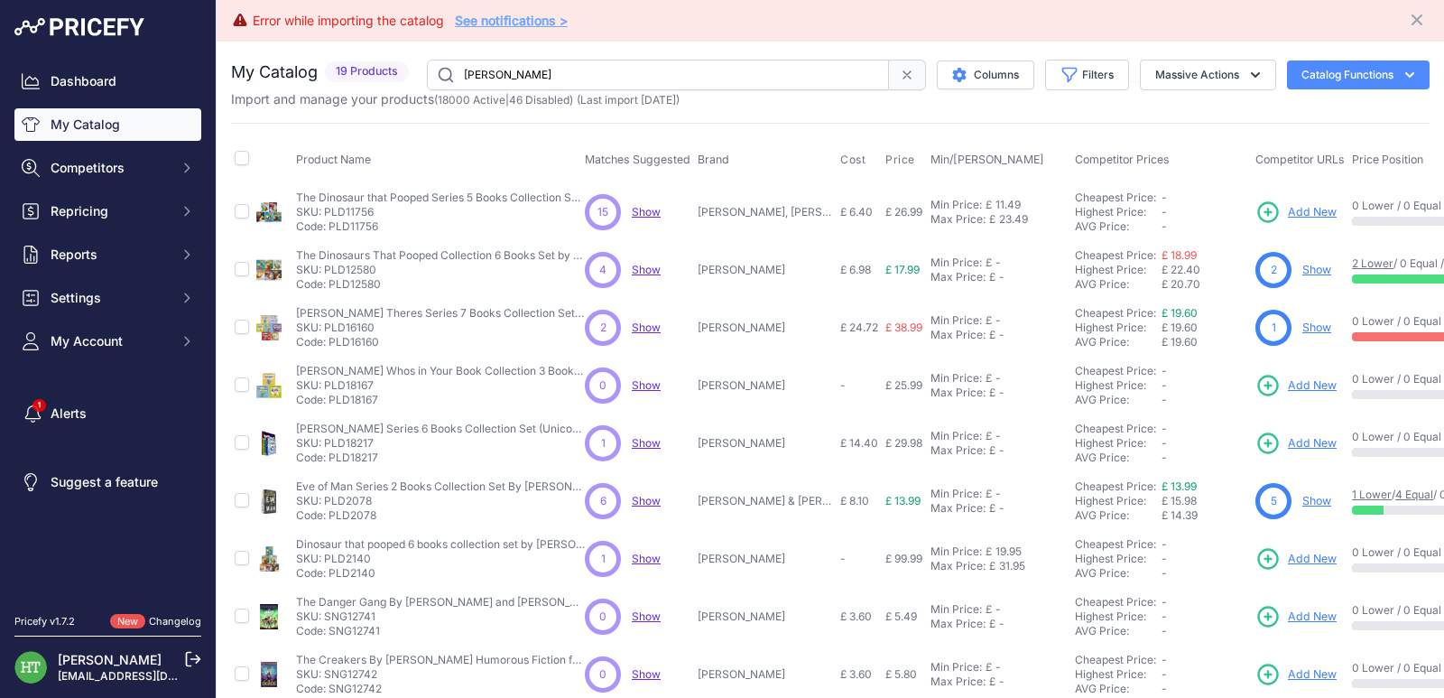
click at [1322, 328] on link "Show" at bounding box center [1317, 327] width 29 height 14
click at [669, 69] on input "[PERSON_NAME]" at bounding box center [658, 75] width 462 height 31
paste input "How To Make Money"
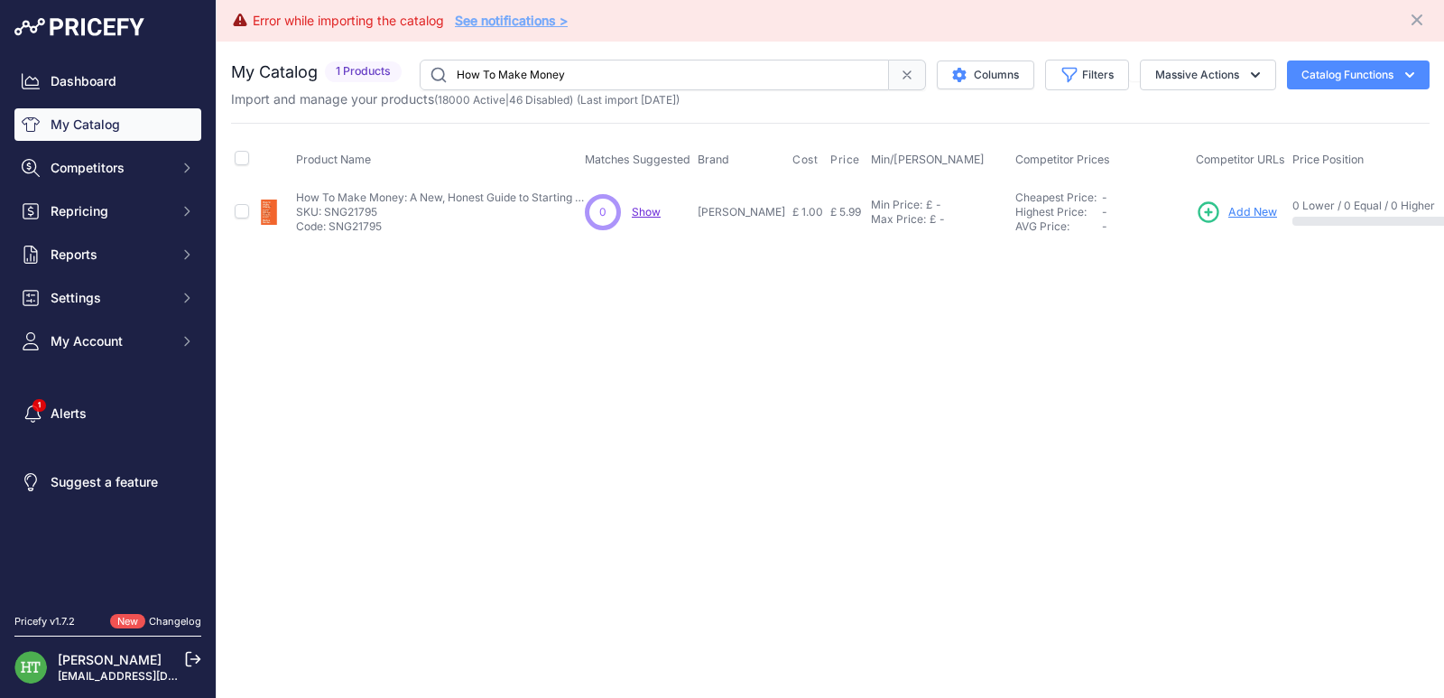
click at [674, 70] on input "How To Make Money" at bounding box center [654, 75] width 469 height 31
paste input "Warriors Graphic Novel"
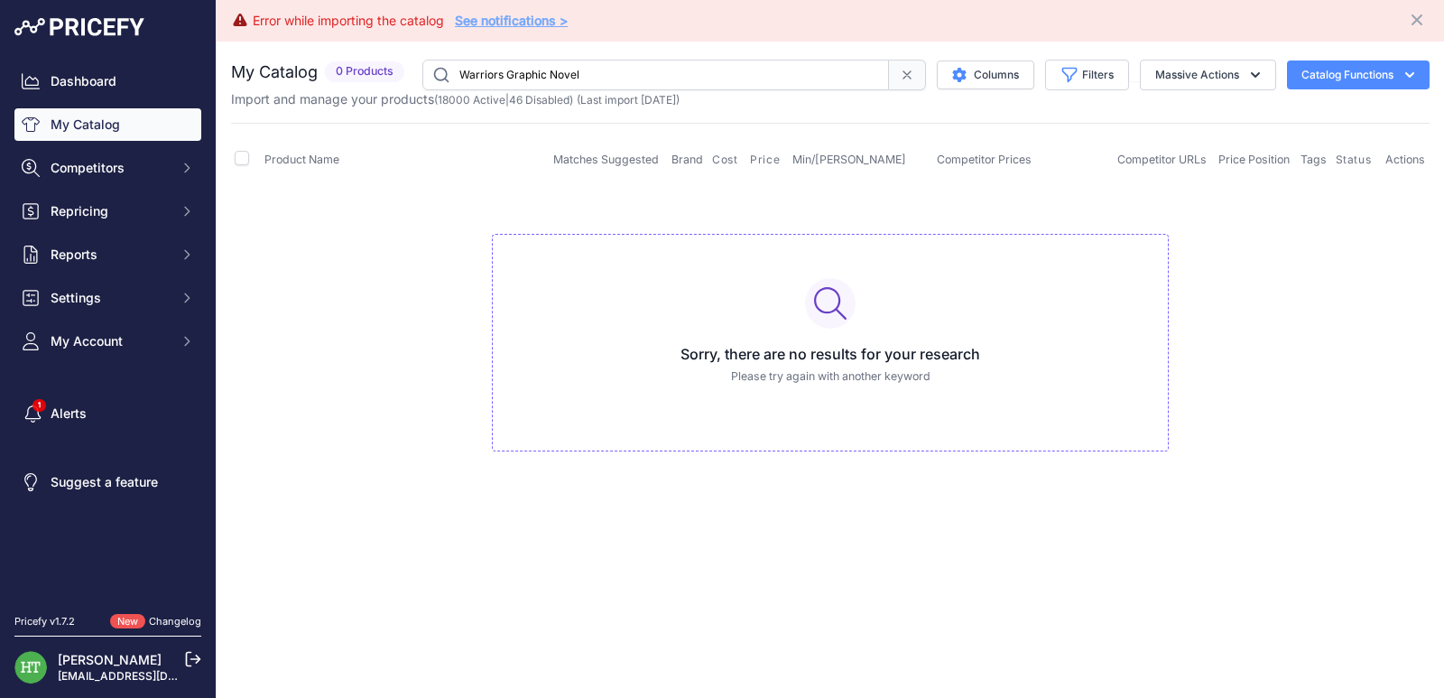
click at [547, 69] on input "Warriors Graphic Novel" at bounding box center [655, 75] width 467 height 31
click at [546, 69] on input "Warriors Graphic Novel" at bounding box center [655, 75] width 467 height 31
paste input "SNG5094"
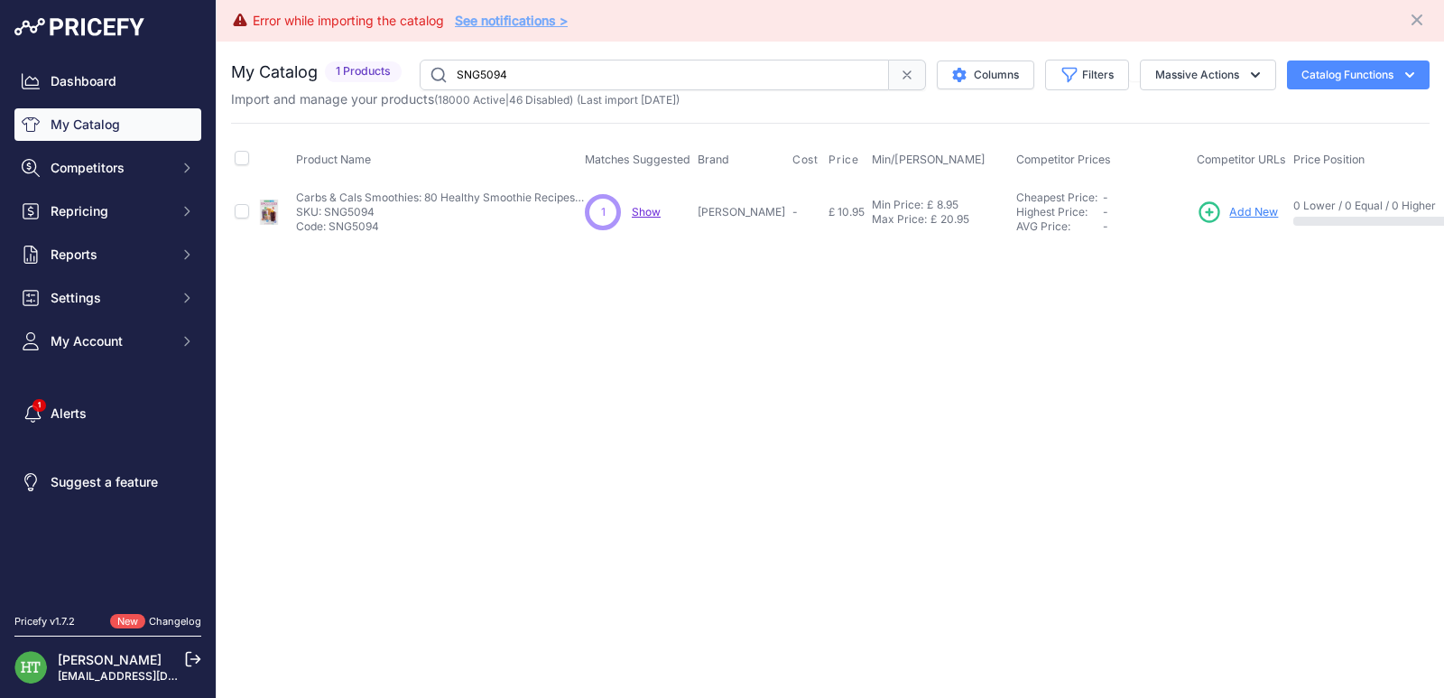
click at [619, 70] on input "SNG5094" at bounding box center [654, 75] width 469 height 31
paste input "PLD2755"
click at [594, 70] on input "PLD2755" at bounding box center [654, 75] width 469 height 31
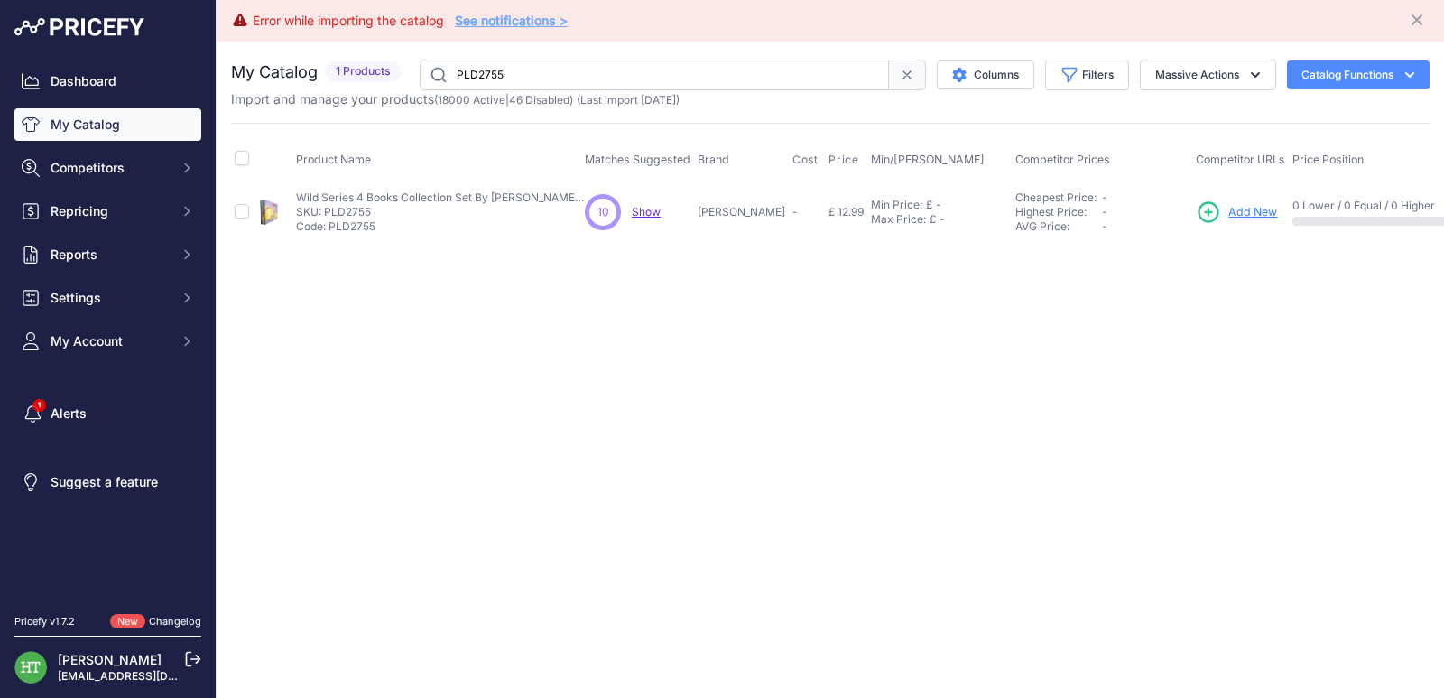
click at [594, 70] on input "PLD2755" at bounding box center [654, 75] width 469 height 31
paste input "Karen Pirie"
type input "Karen Pirie"
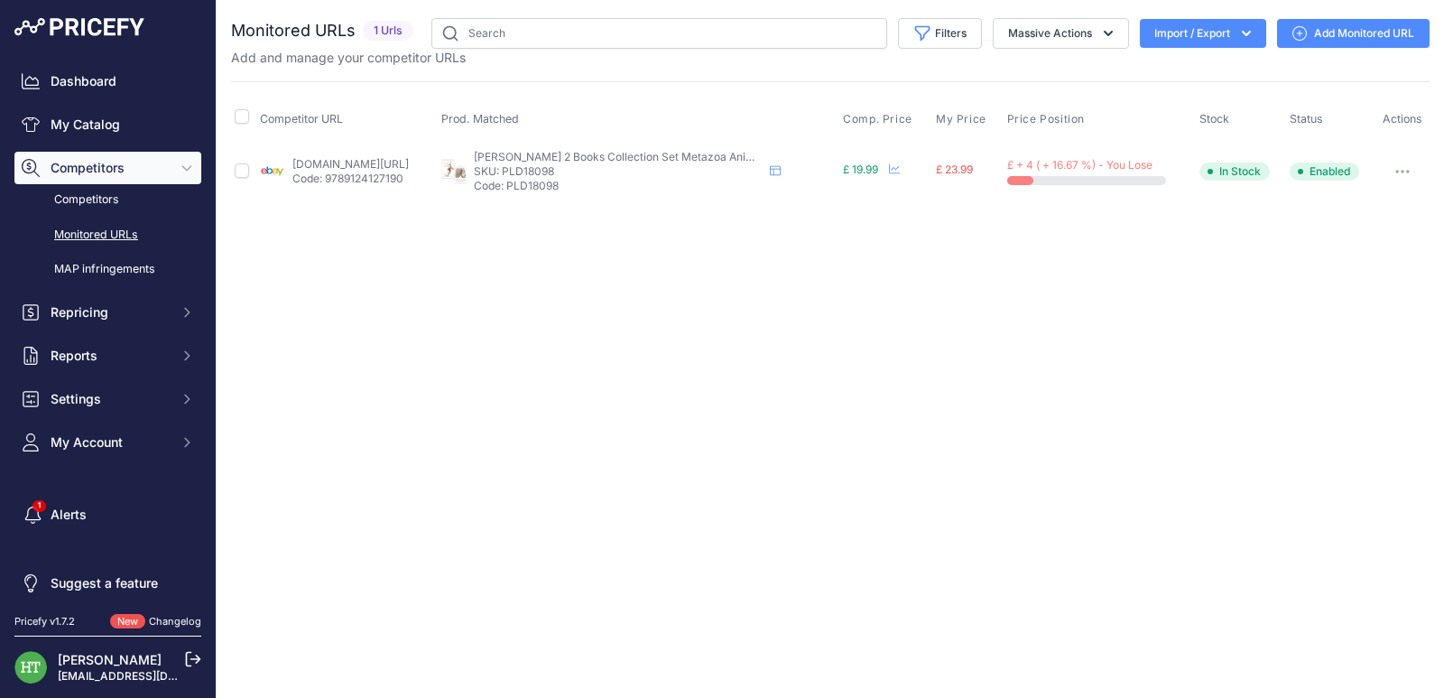
click at [1402, 172] on icon "button" at bounding box center [1403, 172] width 14 height 4
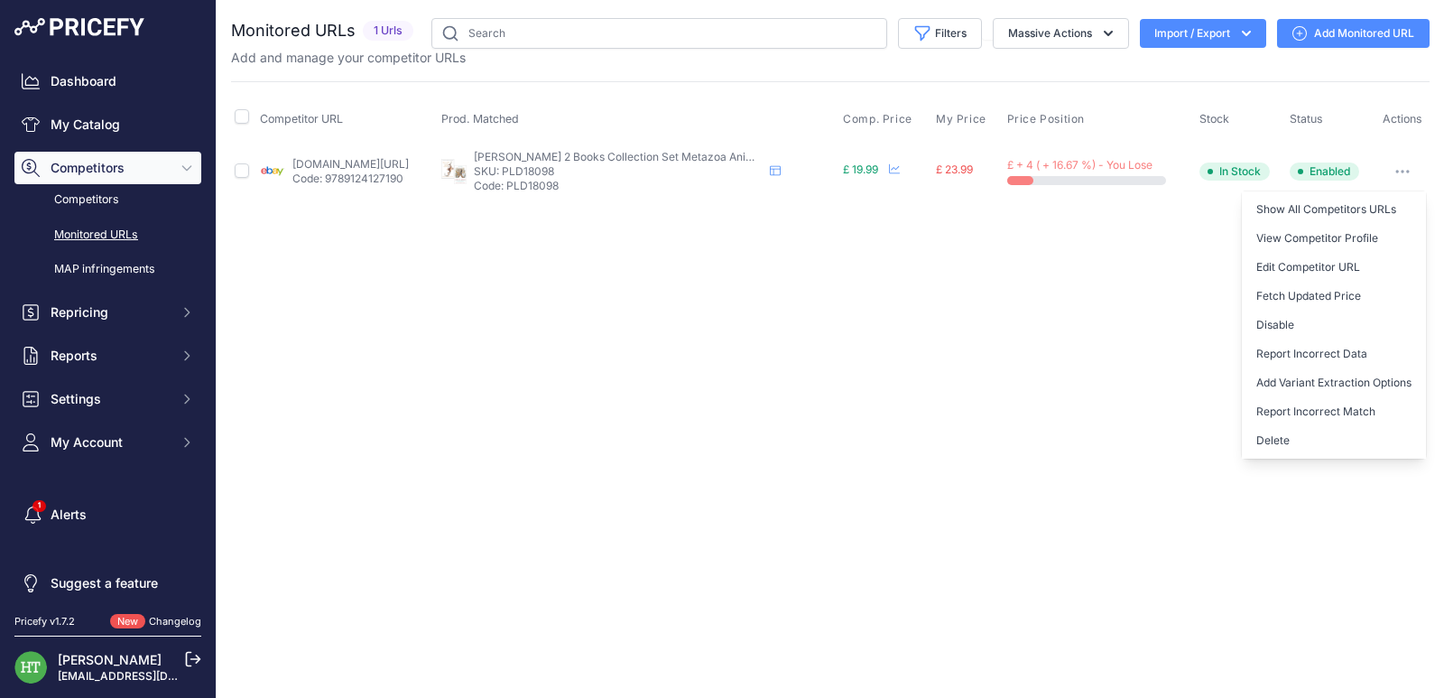
click at [1285, 445] on button "Delete" at bounding box center [1334, 440] width 184 height 29
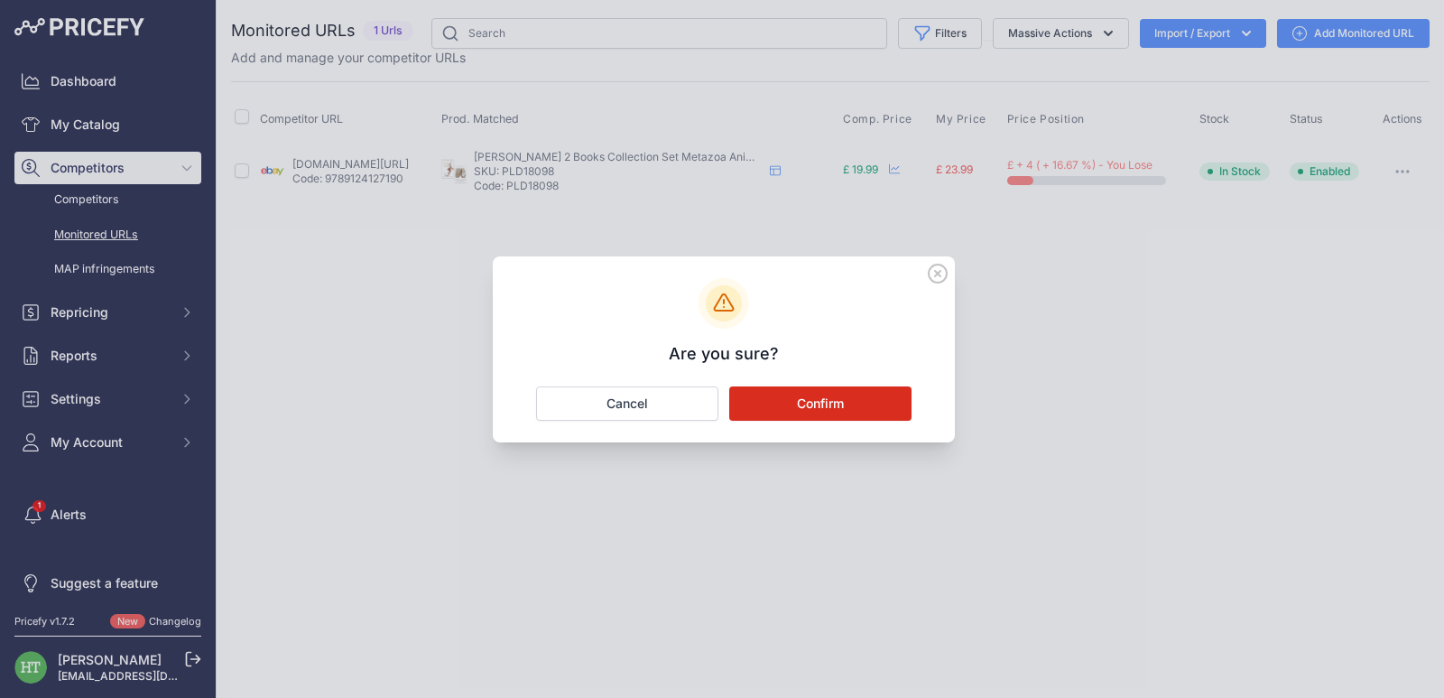
click at [911, 399] on button "Confirm" at bounding box center [820, 403] width 182 height 34
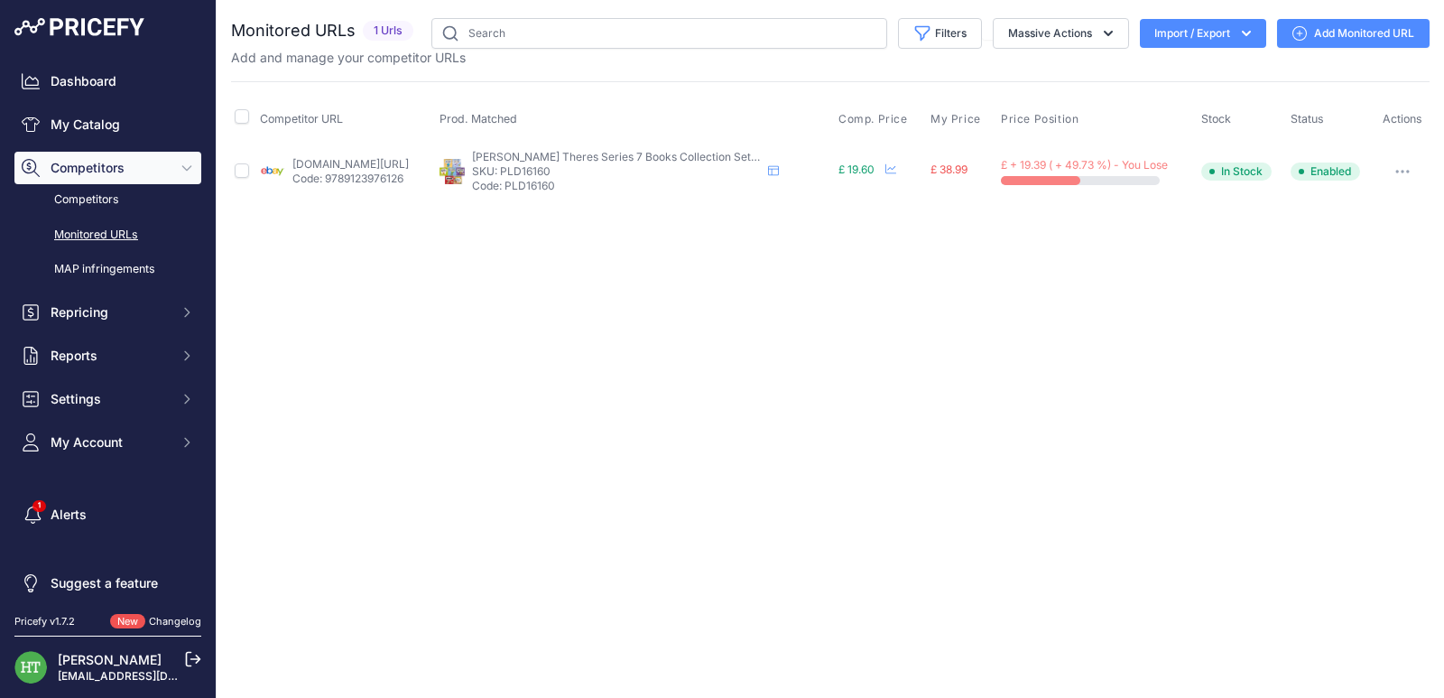
click at [1410, 171] on icon "button" at bounding box center [1403, 172] width 14 height 4
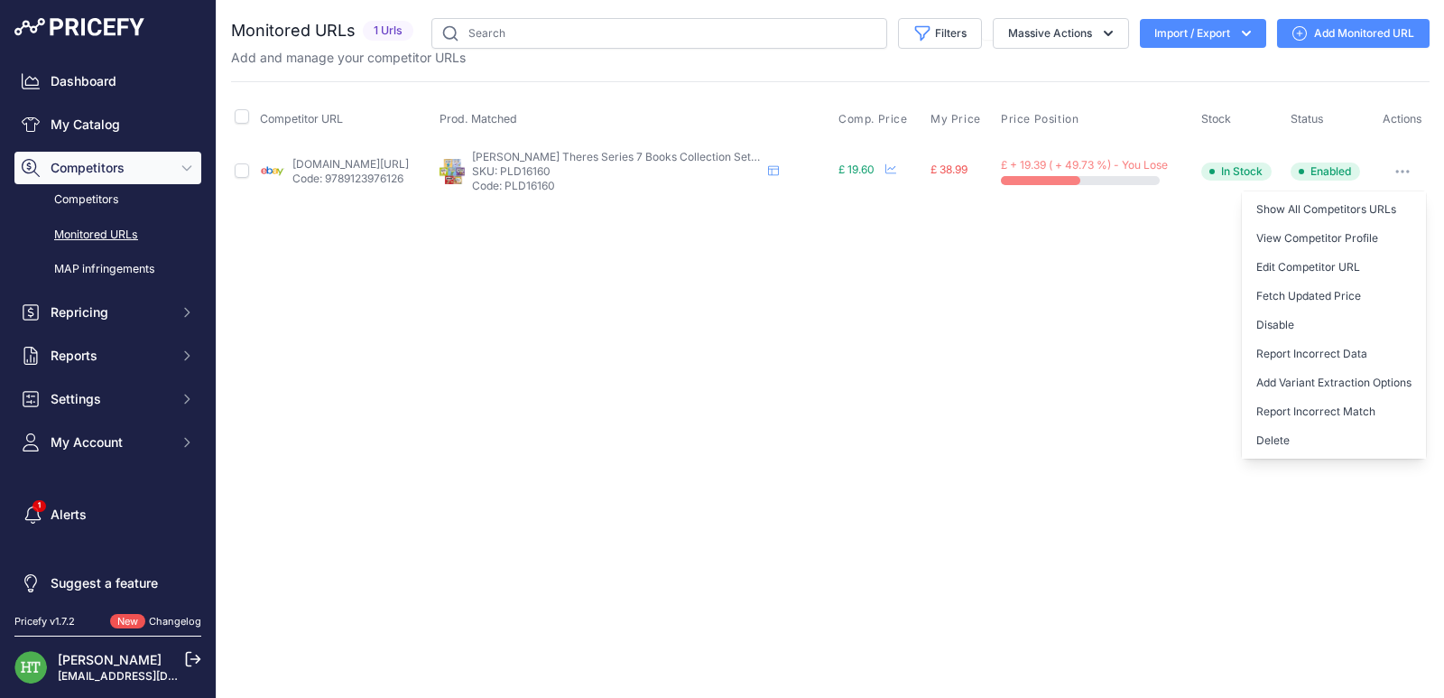
click at [1294, 438] on button "Delete" at bounding box center [1334, 440] width 184 height 29
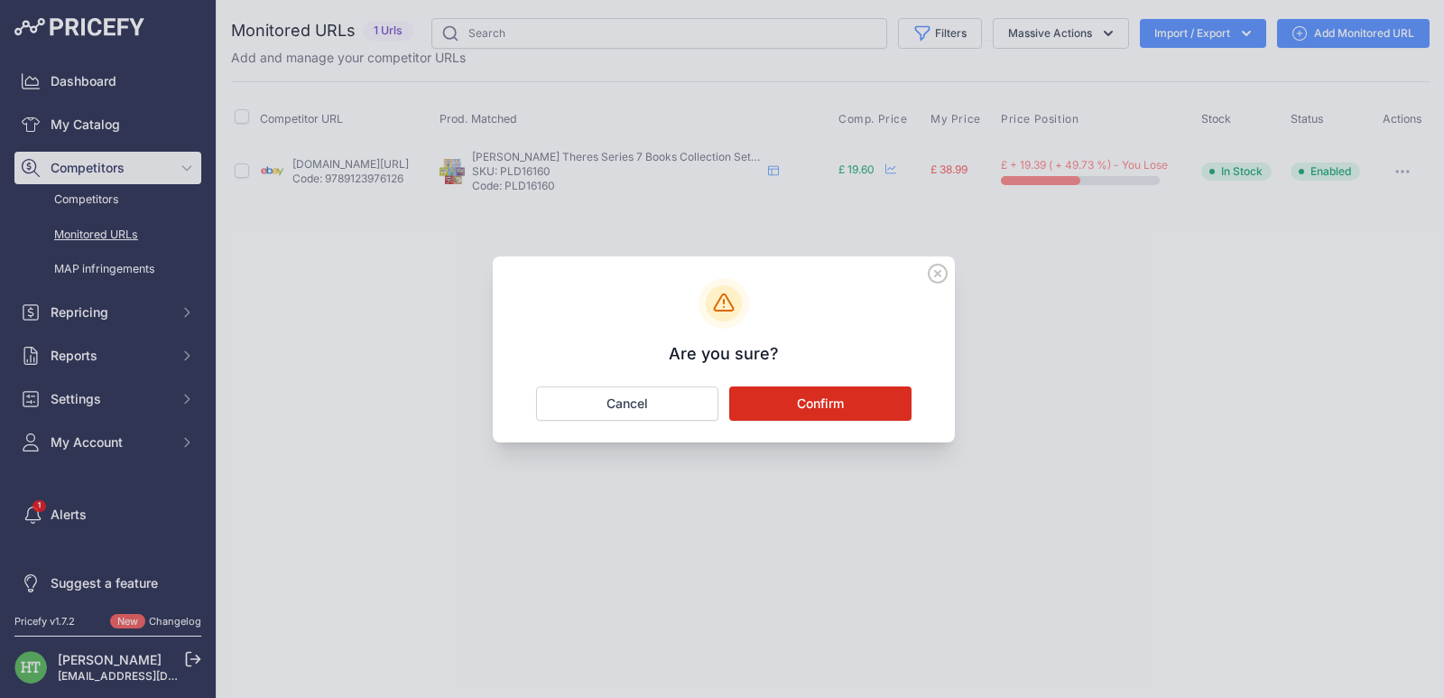
drag, startPoint x: 863, startPoint y: 399, endPoint x: 874, endPoint y: 415, distance: 19.5
click at [863, 400] on button "Confirm" at bounding box center [820, 403] width 182 height 34
